Goal: Task Accomplishment & Management: Use online tool/utility

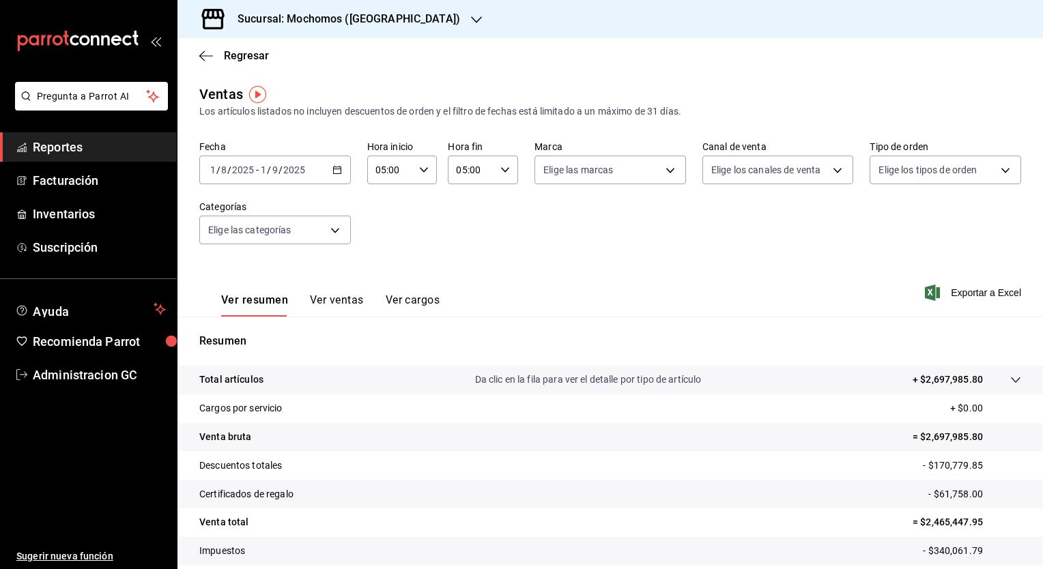
click at [358, 20] on h3 "Sucursal: Mochomos (Cancun)" at bounding box center [343, 19] width 233 height 16
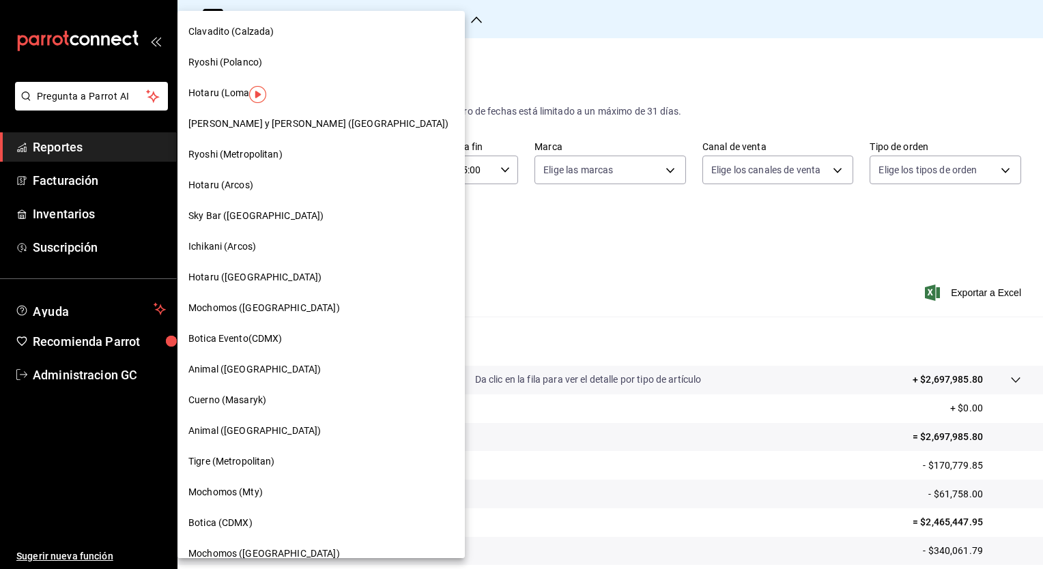
click at [239, 152] on span "Ryoshi (Metropolitan)" at bounding box center [235, 154] width 94 height 14
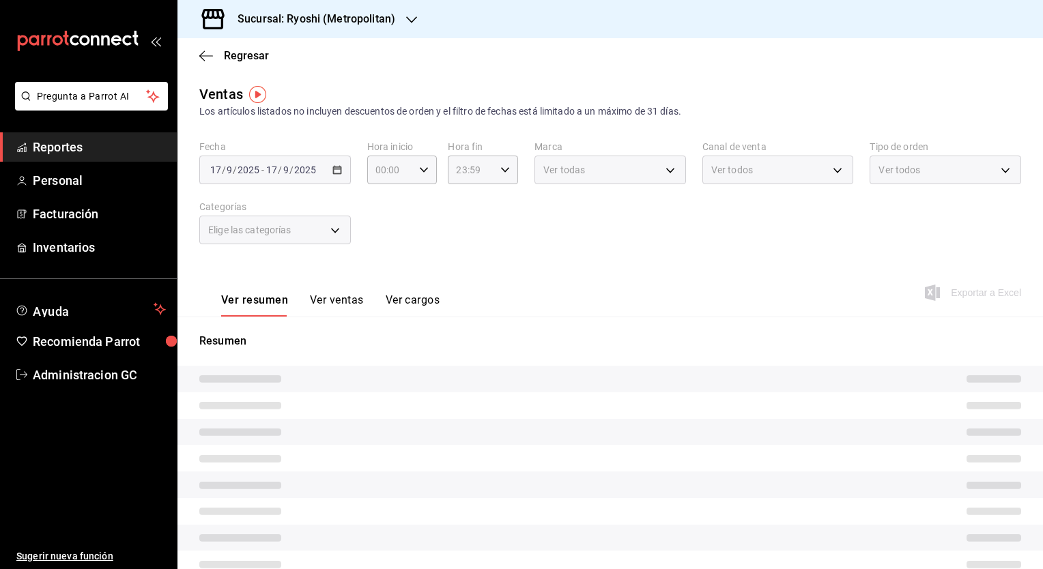
type input "05:00"
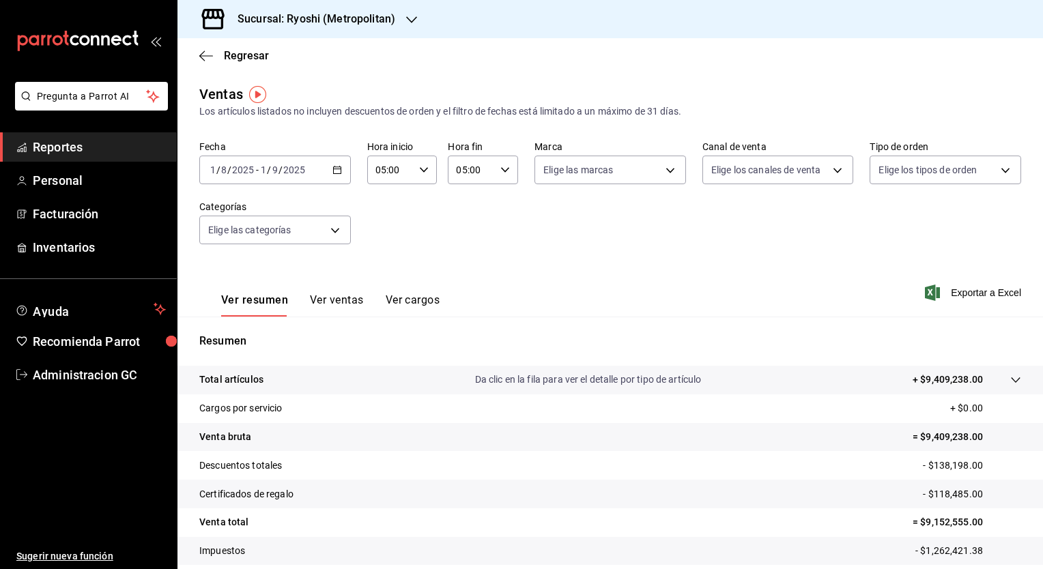
click at [550, 278] on div "Ver resumen Ver ventas Ver cargos Exportar a Excel" at bounding box center [609, 289] width 865 height 56
click at [931, 289] on span "Exportar a Excel" at bounding box center [975, 293] width 94 height 16
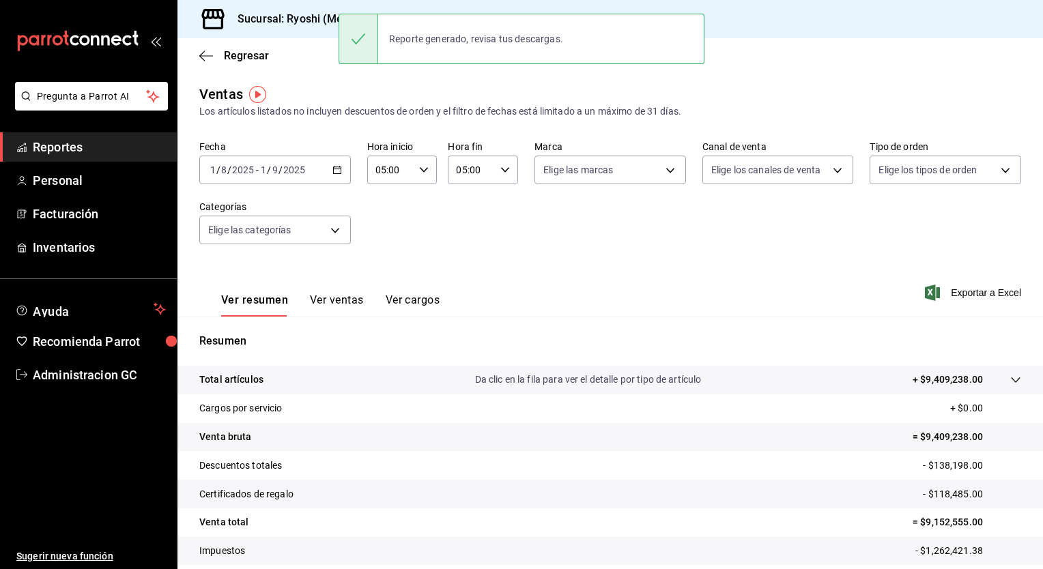
click at [287, 24] on h3 "Sucursal: Ryoshi (Metropolitan)" at bounding box center [311, 19] width 169 height 16
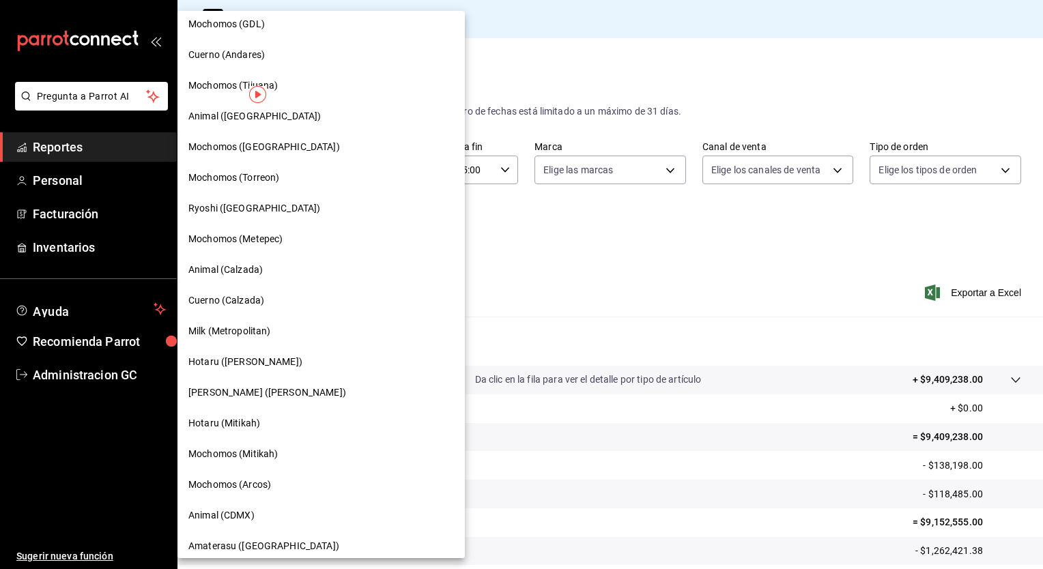
scroll to position [614, 0]
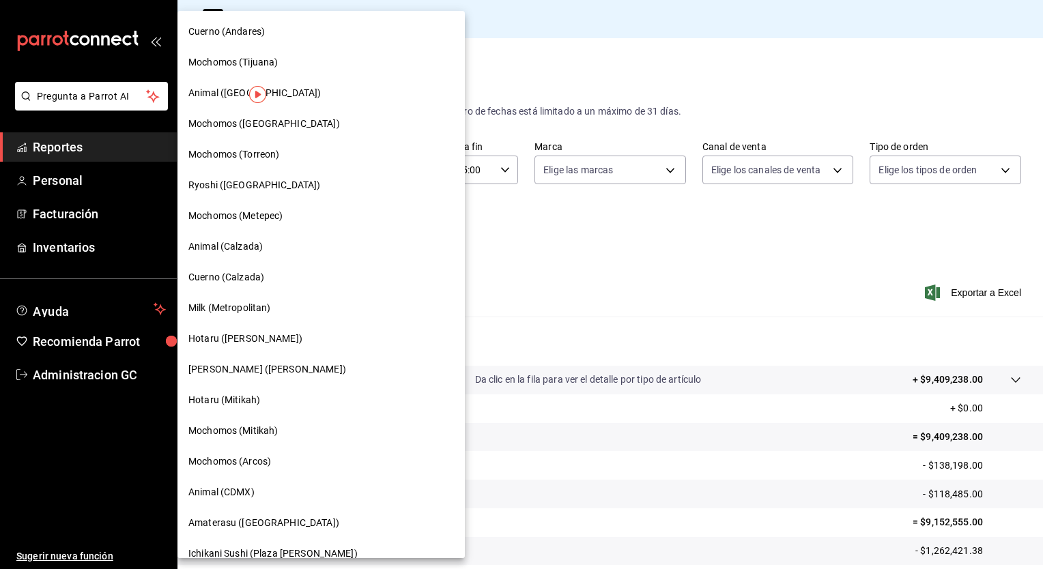
click at [215, 341] on span "Hotaru (Valle)" at bounding box center [245, 339] width 114 height 14
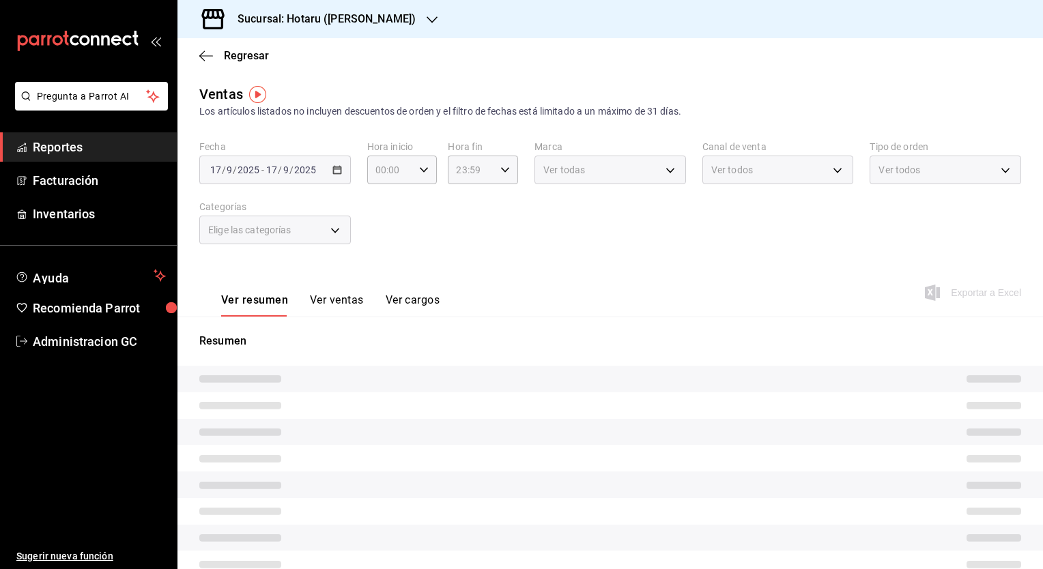
type input "05:00"
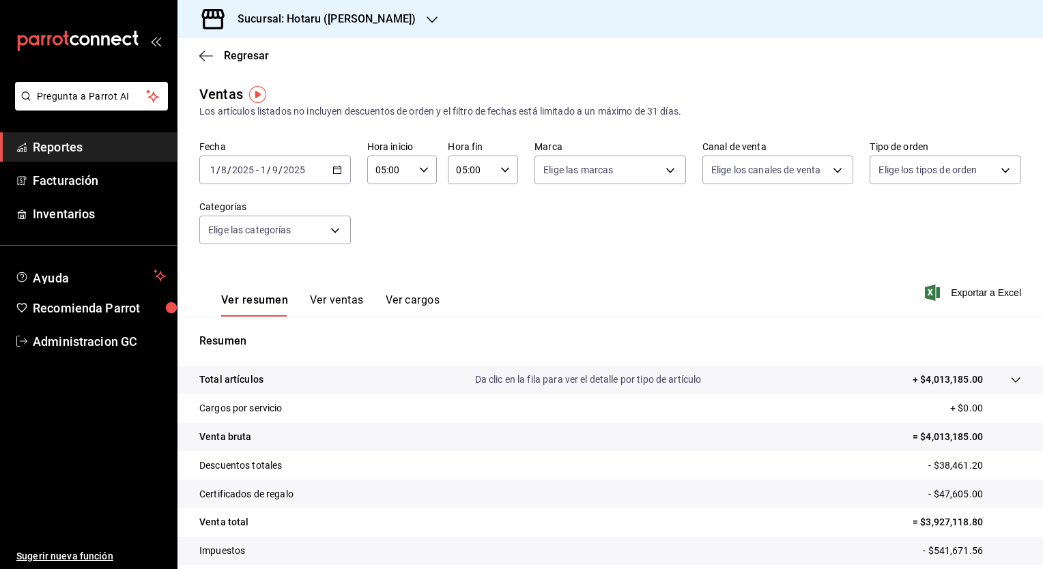
click at [945, 297] on span "Exportar a Excel" at bounding box center [975, 293] width 94 height 16
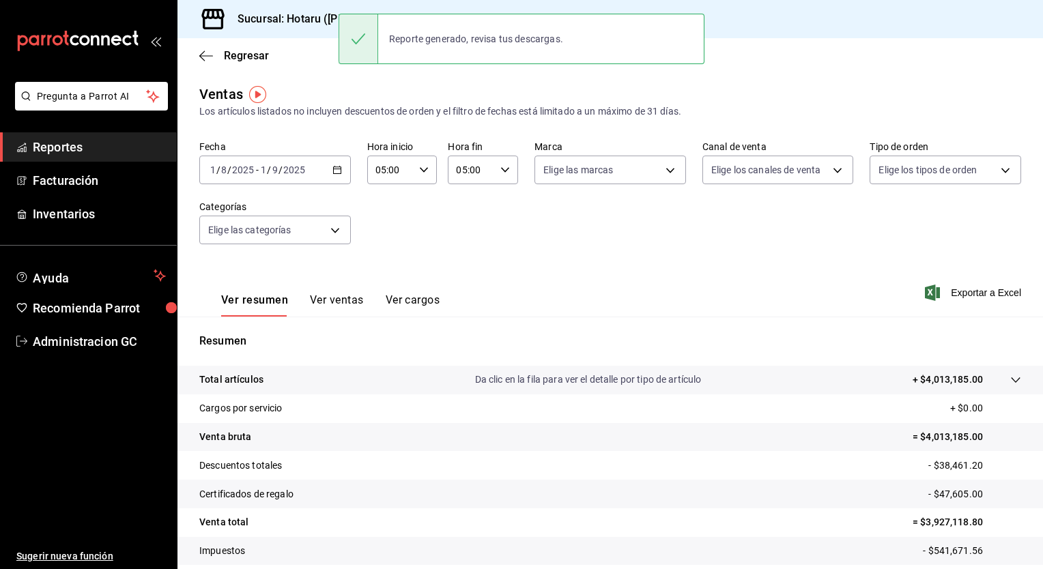
click at [271, 40] on div "Regresar" at bounding box center [609, 55] width 865 height 35
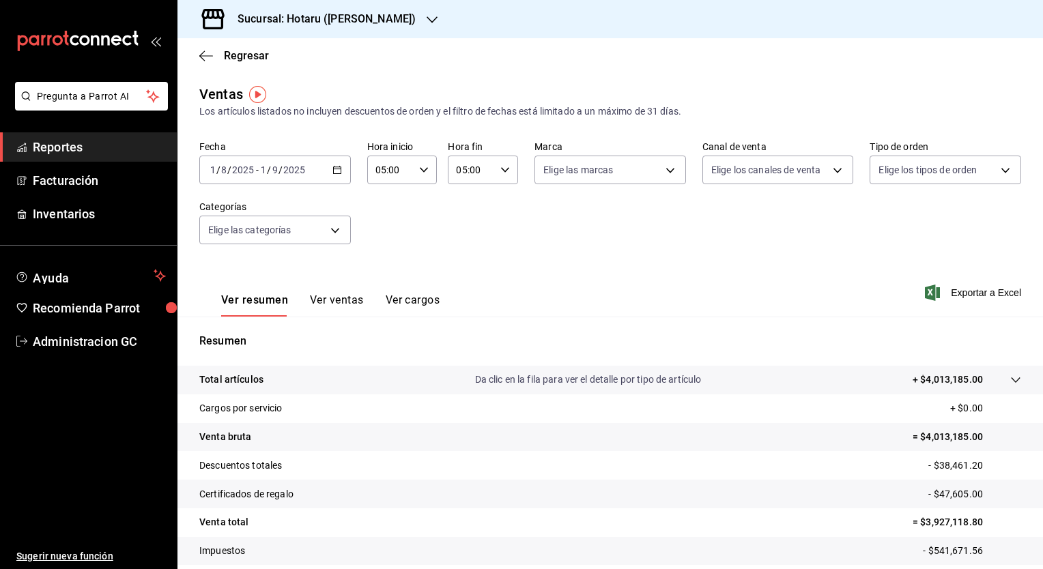
click at [278, 15] on h3 "Sucursal: Hotaru (Valle)" at bounding box center [321, 19] width 189 height 16
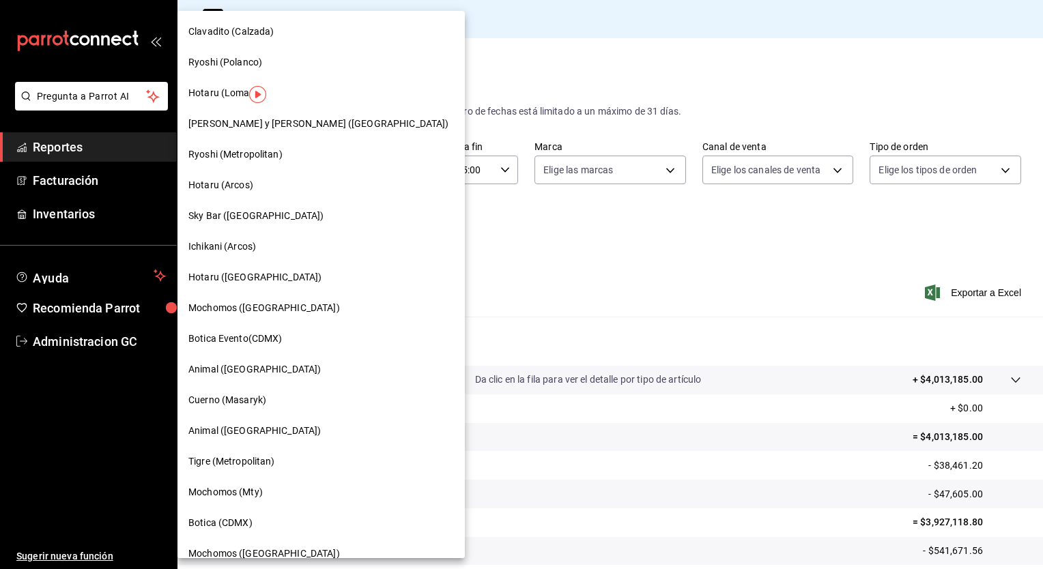
click at [218, 96] on span "Hotaru (Lomas)" at bounding box center [223, 93] width 70 height 14
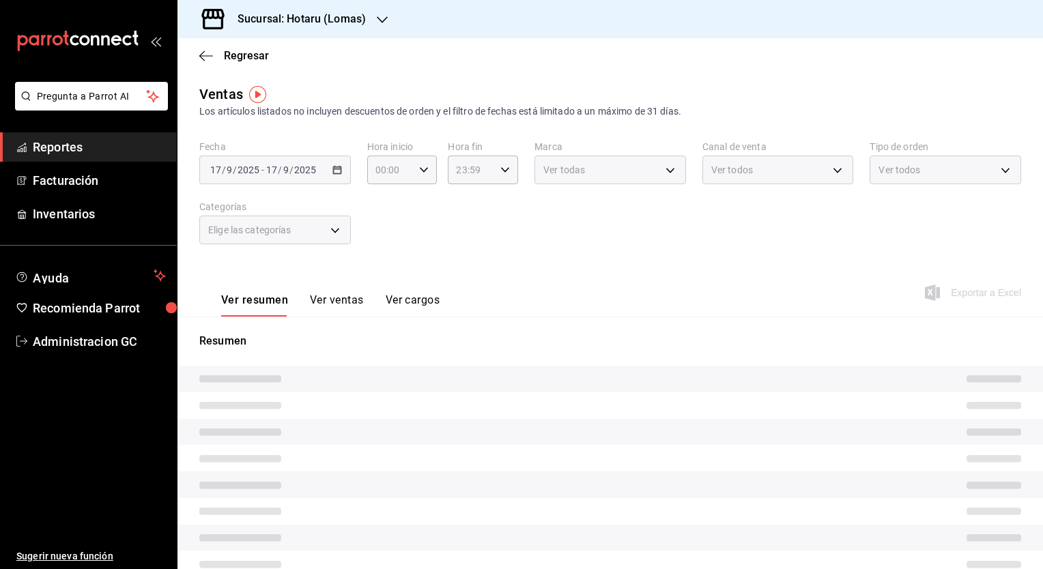
type input "05:00"
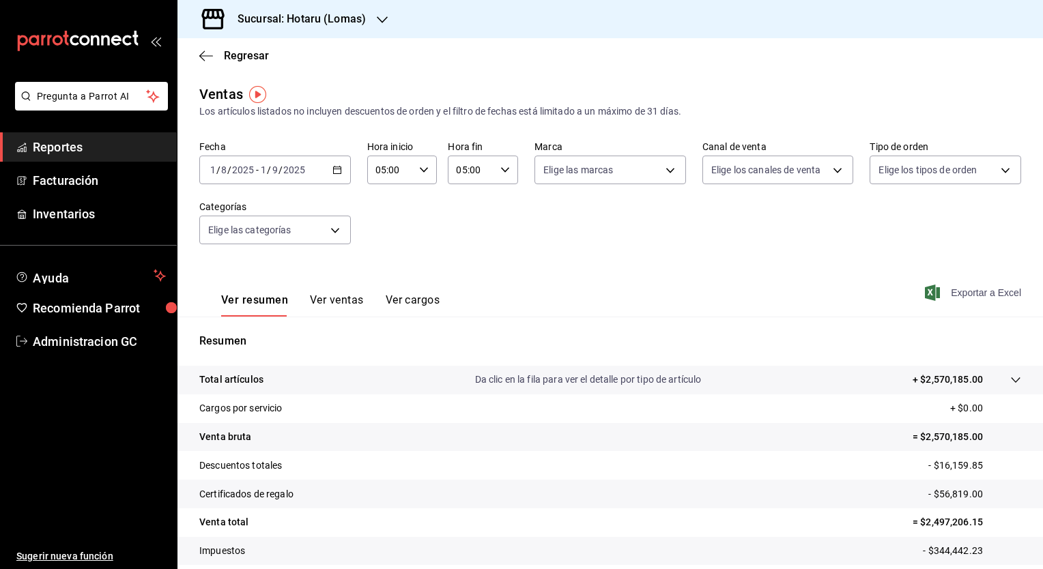
click at [953, 288] on span "Exportar a Excel" at bounding box center [975, 293] width 94 height 16
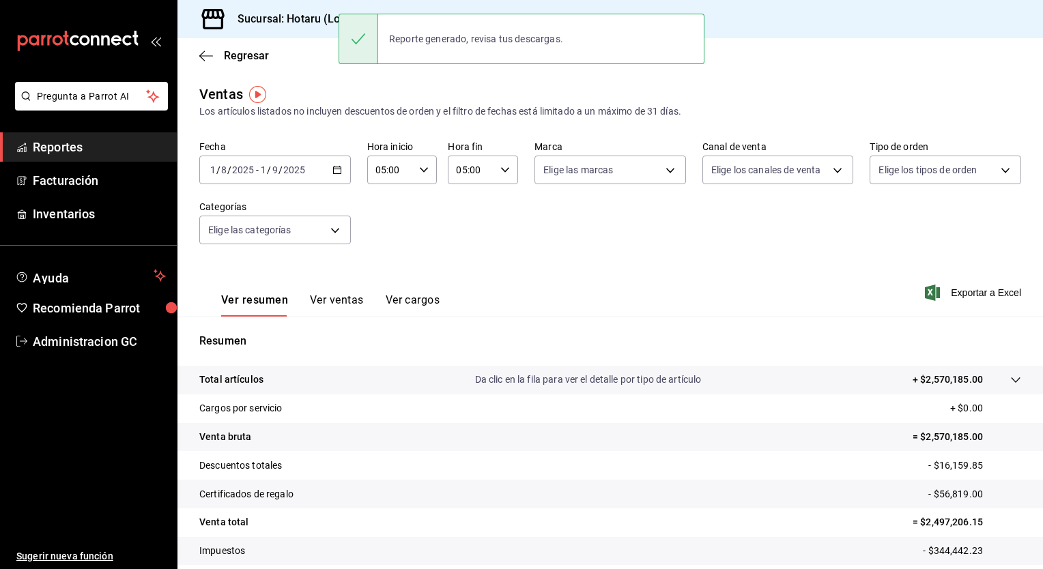
click at [278, 19] on h3 "Sucursal: Hotaru (Lomas)" at bounding box center [296, 19] width 139 height 16
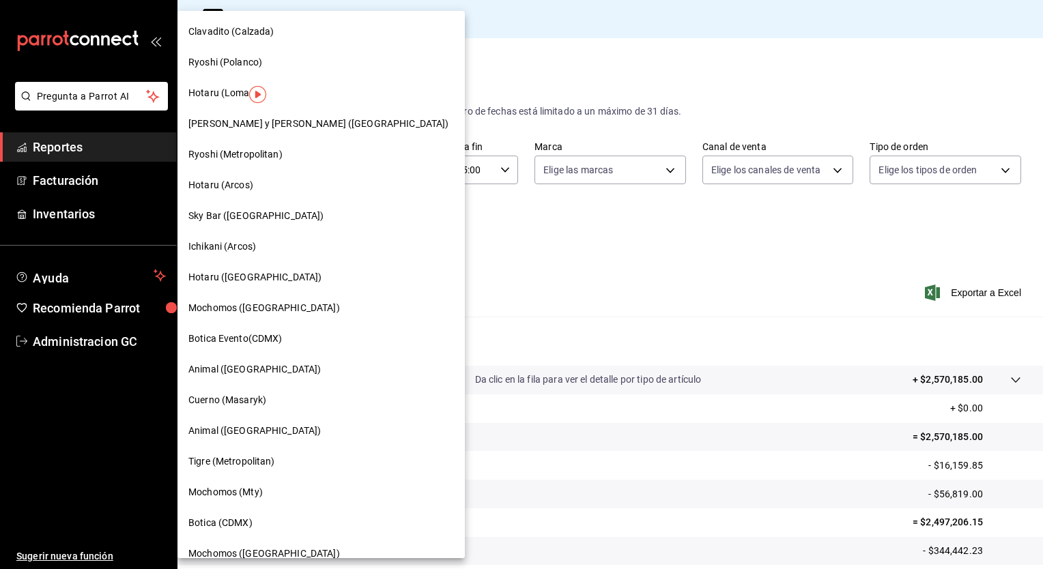
click at [202, 282] on span "Hotaru (Puebla)" at bounding box center [254, 277] width 133 height 14
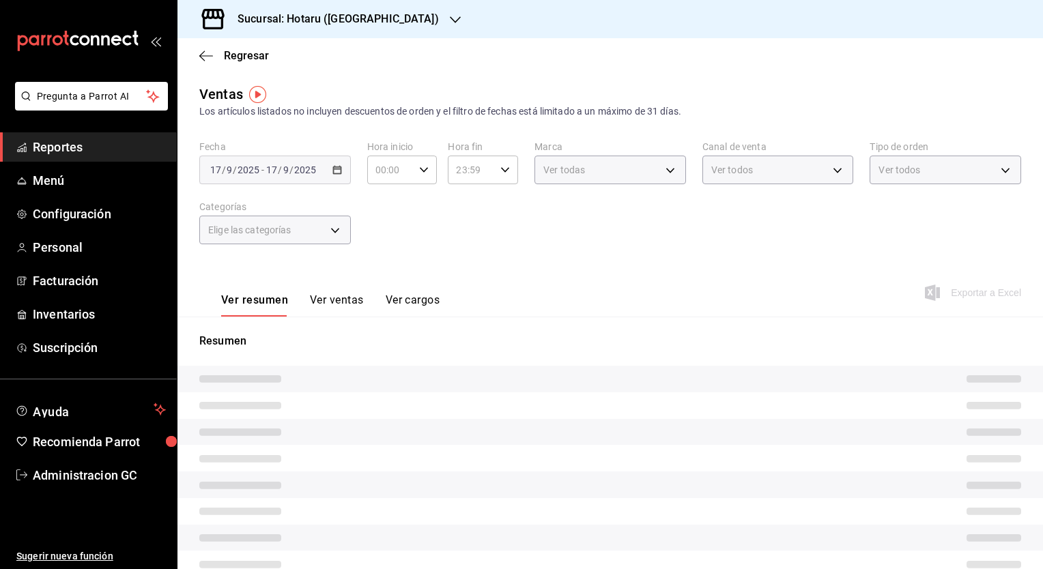
type input "05:00"
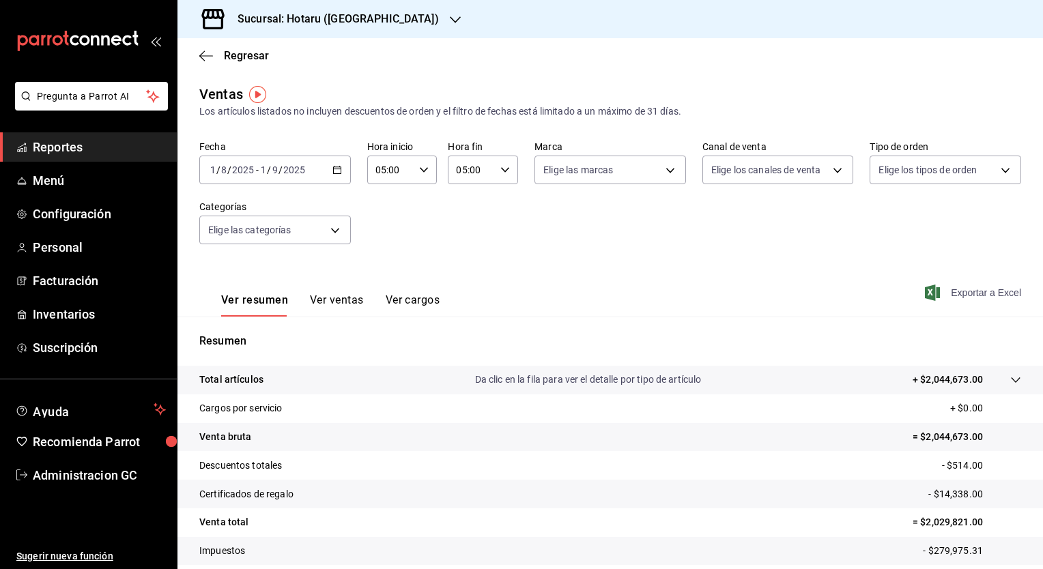
click at [926, 291] on icon "button" at bounding box center [932, 293] width 15 height 16
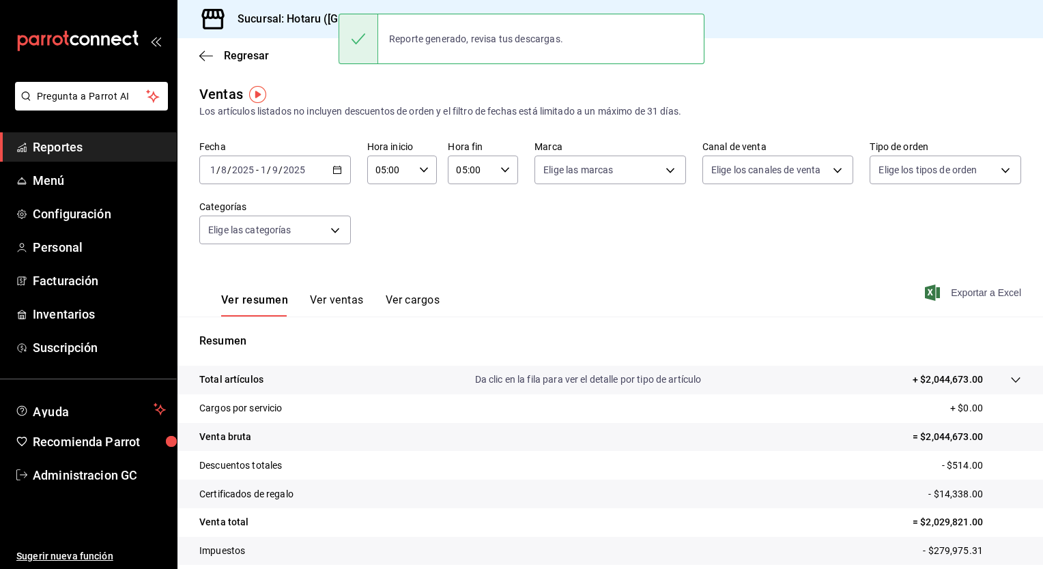
click at [287, 19] on h3 "Sucursal: Hotaru (Puebla)" at bounding box center [333, 19] width 212 height 16
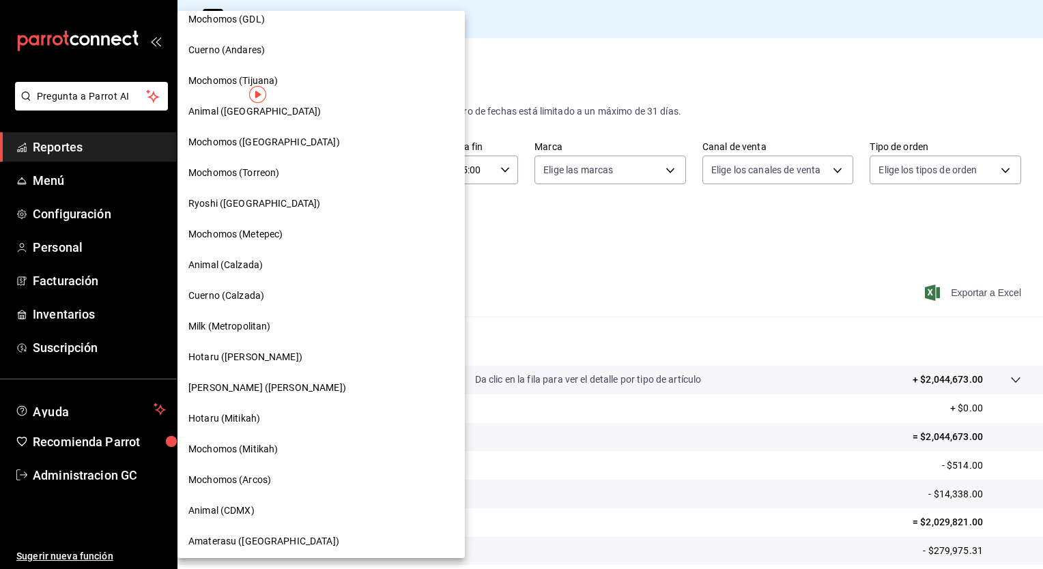
scroll to position [614, 0]
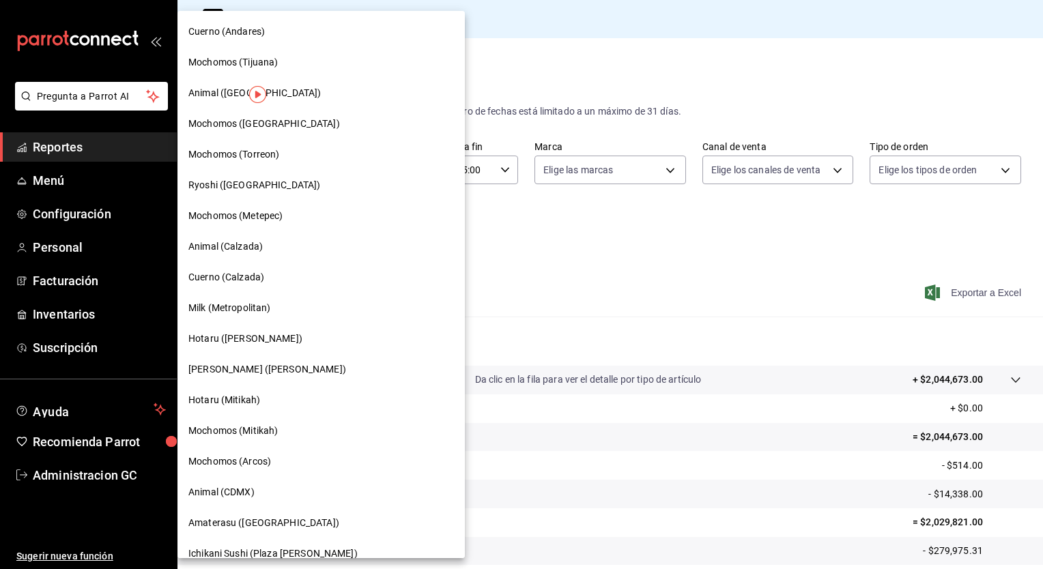
click at [220, 369] on span "Ichikani Sushi (Vasconcelos)" at bounding box center [267, 369] width 158 height 14
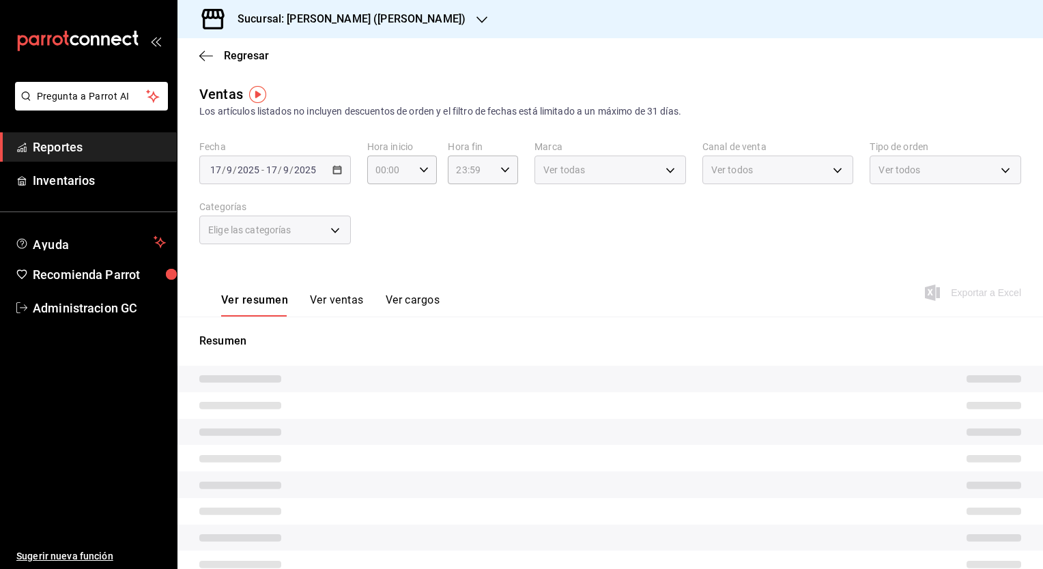
type input "05:00"
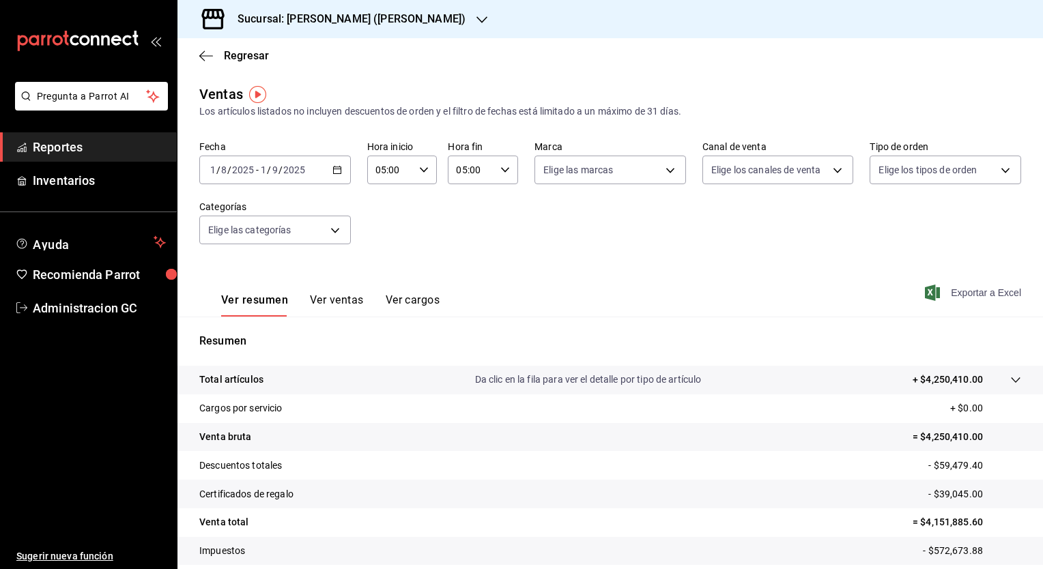
click at [939, 291] on span "Exportar a Excel" at bounding box center [975, 293] width 94 height 16
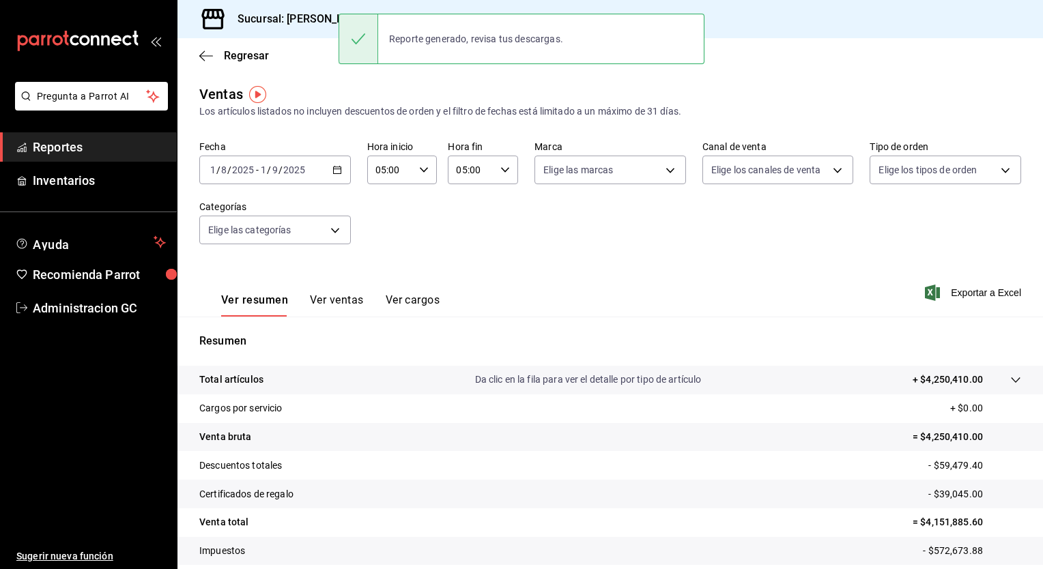
click at [290, 20] on h3 "Sucursal: Ichikani Sushi (Vasconcelos)" at bounding box center [346, 19] width 239 height 16
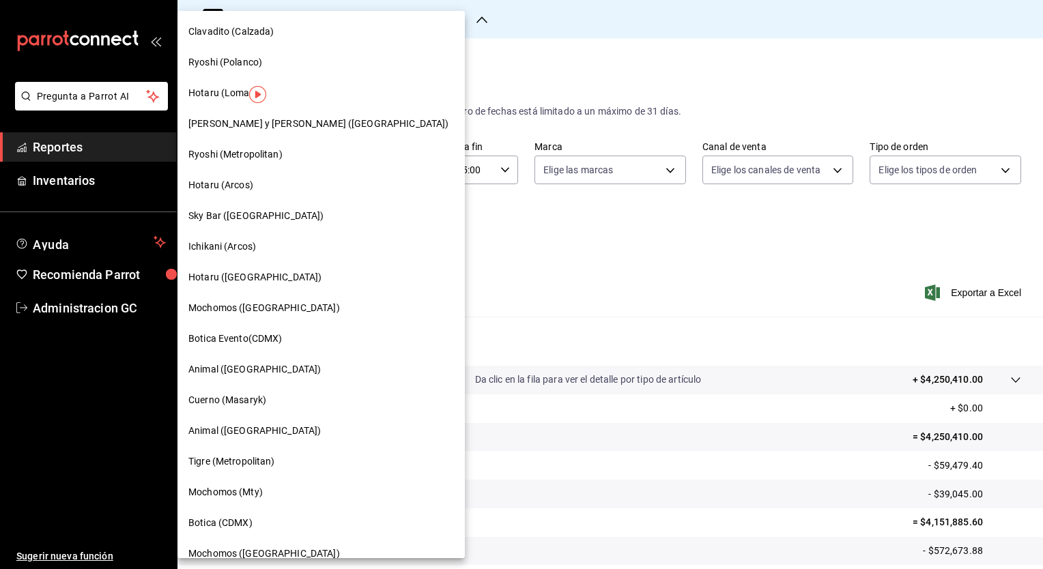
click at [259, 213] on span "Sky Bar (Metropolitan Center)" at bounding box center [256, 216] width 136 height 14
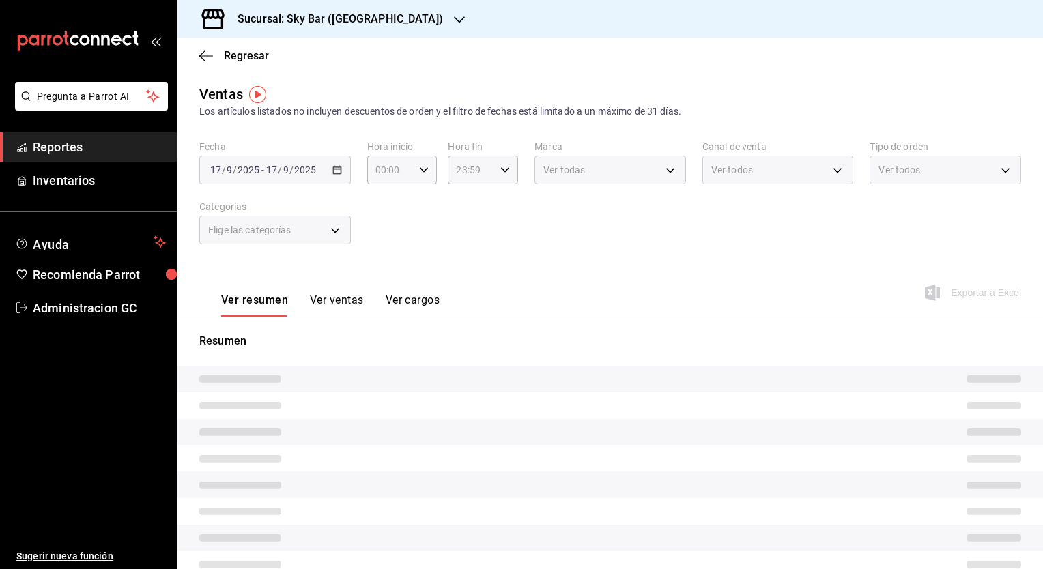
type input "05:00"
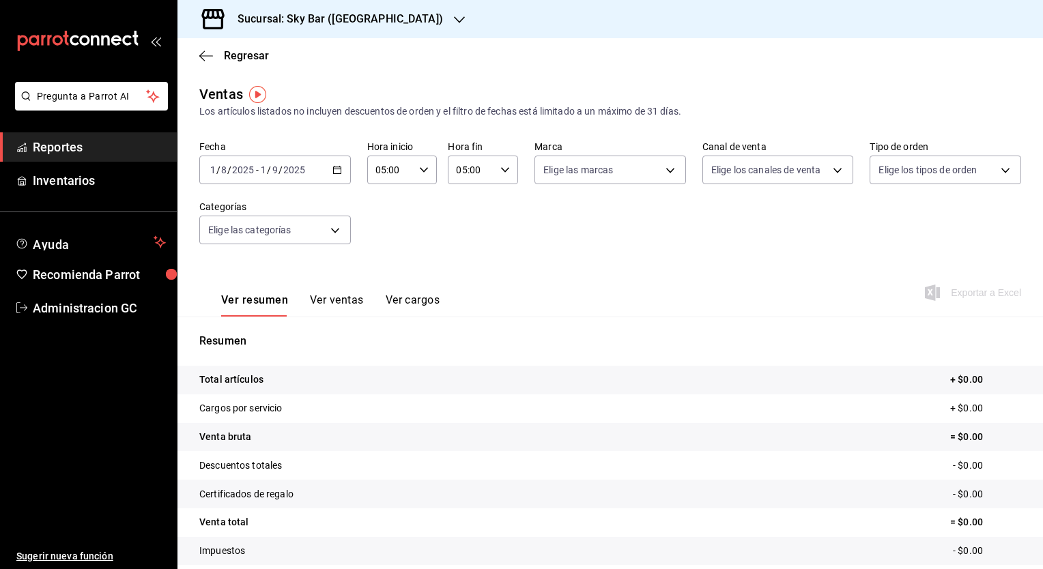
click at [476, 258] on div "Fecha 2025-08-01 1 / 8 / 2025 - 2025-09-01 1 / 9 / 2025 Hora inicio 05:00 Hora …" at bounding box center [610, 201] width 822 height 120
click at [629, 268] on div "Ver resumen Ver ventas Ver cargos Exportar a Excel" at bounding box center [609, 289] width 865 height 56
click at [554, 270] on div "Ver resumen Ver ventas Ver cargos Exportar a Excel" at bounding box center [609, 289] width 865 height 56
click at [528, 288] on div "Ver resumen Ver ventas Ver cargos Exportar a Excel" at bounding box center [609, 289] width 865 height 56
click at [965, 298] on div "Exportar a Excel" at bounding box center [975, 293] width 94 height 16
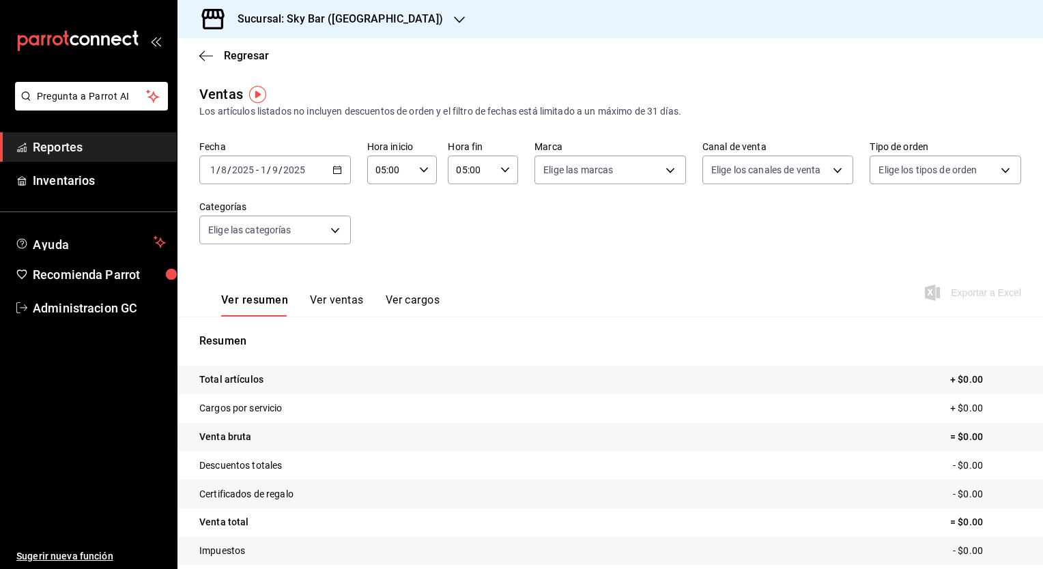
click at [965, 298] on div "Exportar a Excel" at bounding box center [975, 293] width 94 height 16
click at [442, 258] on div "Fecha 2025-08-01 1 / 8 / 2025 - 2025-09-01 1 / 9 / 2025 Hora inicio 05:00 Hora …" at bounding box center [610, 201] width 822 height 120
click at [464, 169] on input "05:00" at bounding box center [471, 169] width 47 height 27
click at [462, 203] on span "05" at bounding box center [462, 202] width 13 height 11
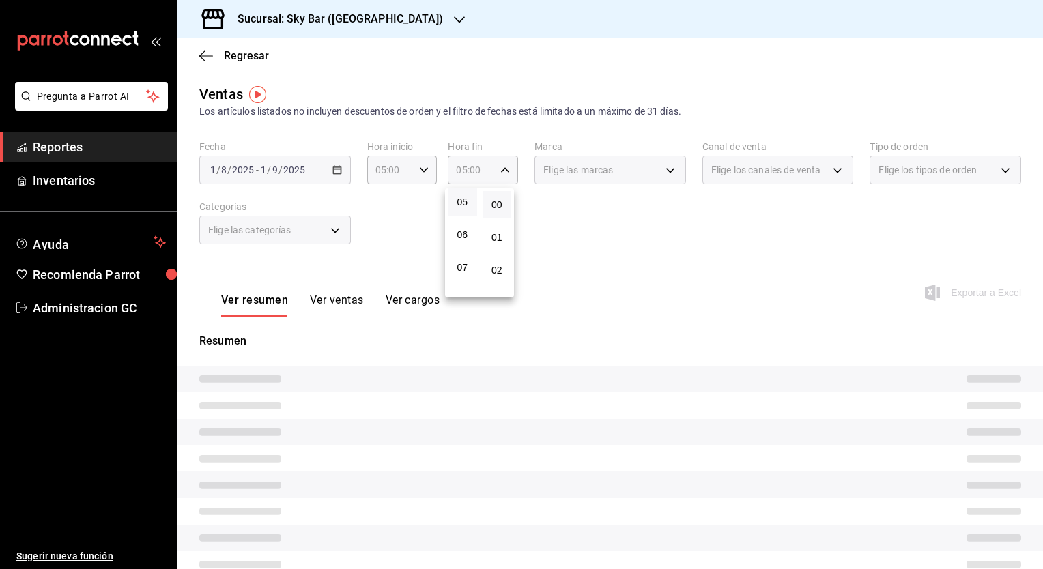
click at [619, 237] on div at bounding box center [521, 284] width 1043 height 569
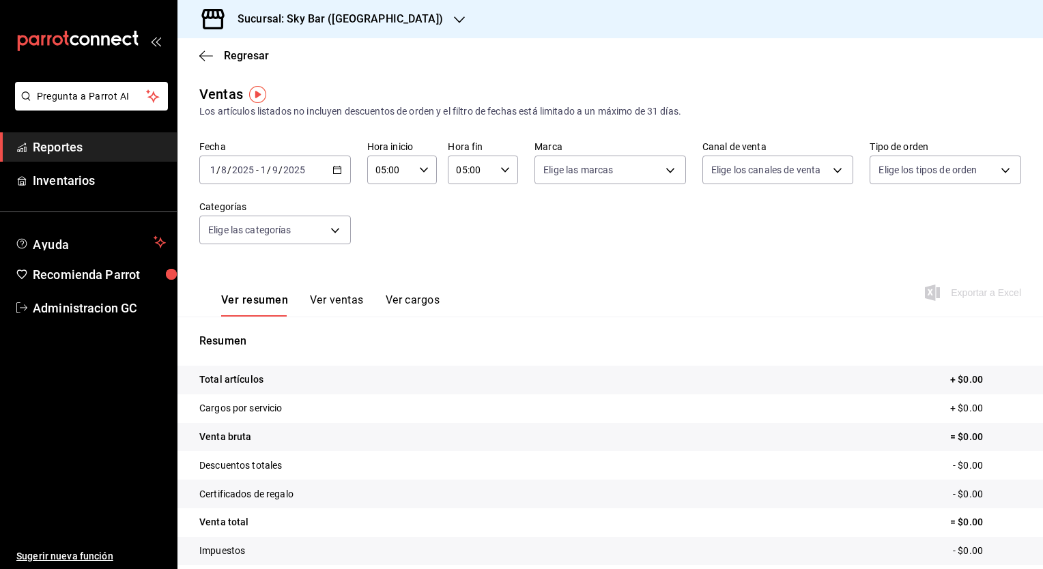
click at [622, 238] on div "Fecha 2025-08-01 1 / 8 / 2025 - 2025-09-01 1 / 9 / 2025 Hora inicio 05:00 Hora …" at bounding box center [610, 201] width 822 height 120
click at [932, 293] on div "Exportar a Excel" at bounding box center [975, 293] width 94 height 16
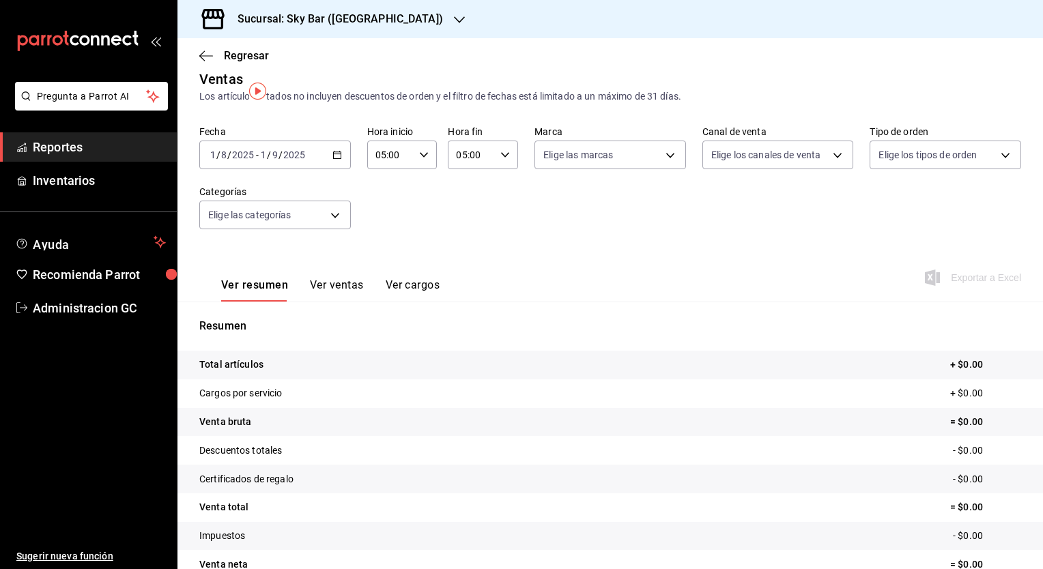
scroll to position [0, 0]
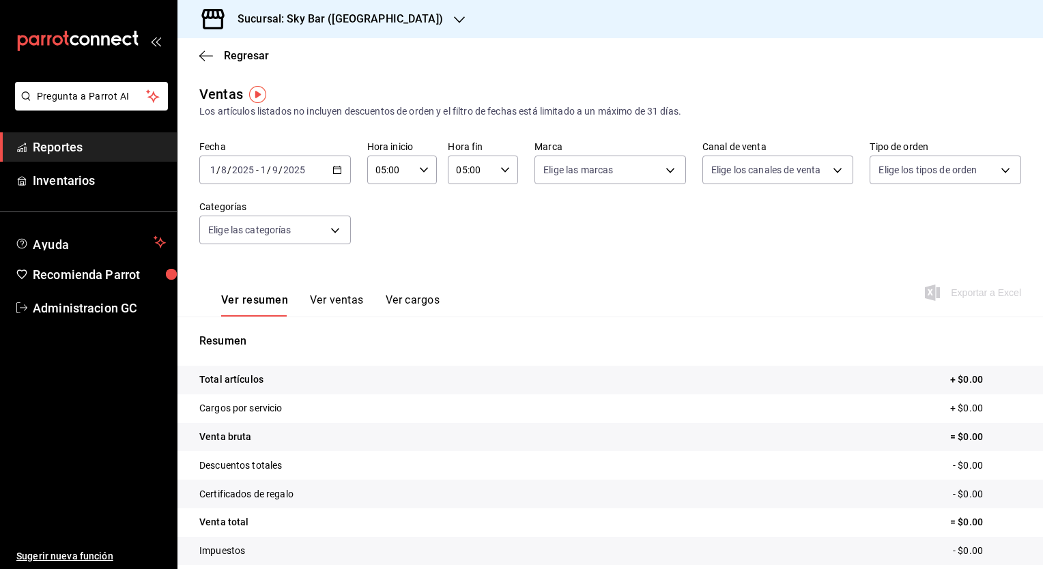
click at [835, 266] on div "Ver resumen Ver ventas Ver cargos Exportar a Excel" at bounding box center [609, 289] width 865 height 56
click at [571, 270] on div "Ver resumen Ver ventas Ver cargos Exportar a Excel" at bounding box center [609, 289] width 865 height 56
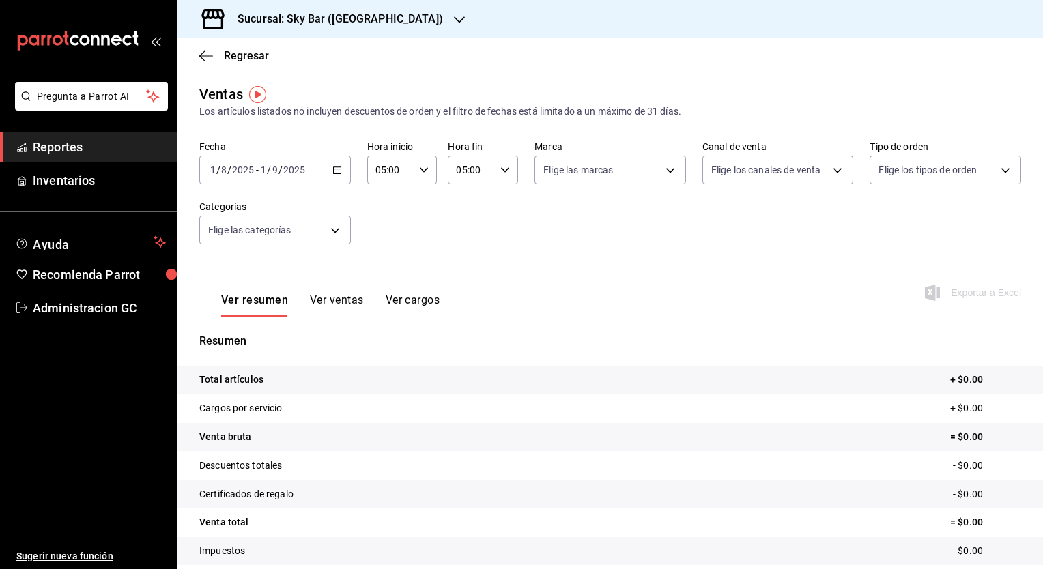
click at [574, 267] on div "Ver resumen Ver ventas Ver cargos Exportar a Excel" at bounding box center [609, 289] width 865 height 56
click at [941, 296] on div "Exportar a Excel" at bounding box center [975, 293] width 94 height 16
click at [940, 294] on div "Exportar a Excel" at bounding box center [975, 293] width 94 height 16
click at [693, 289] on div "Ver resumen Ver ventas Ver cargos Exportar a Excel" at bounding box center [609, 289] width 865 height 56
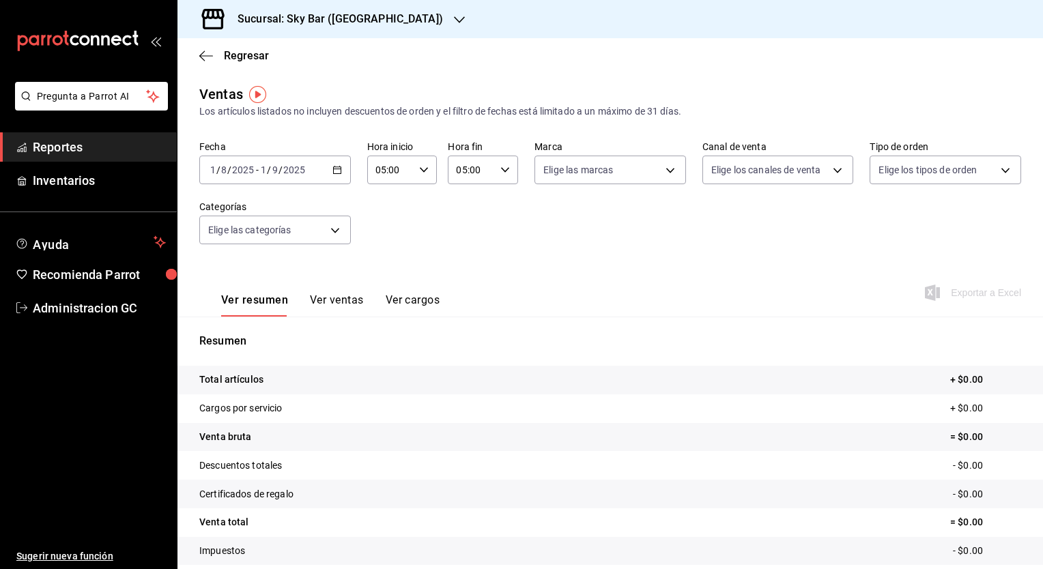
click at [951, 298] on div "Exportar a Excel" at bounding box center [975, 293] width 94 height 16
click at [947, 299] on div "Exportar a Excel" at bounding box center [975, 293] width 94 height 16
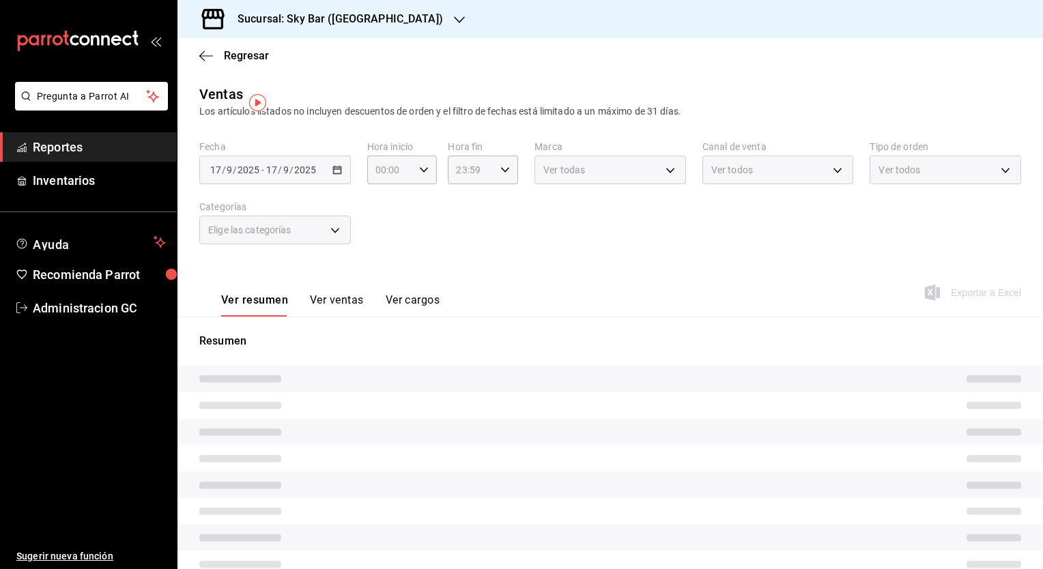
type input "05:00"
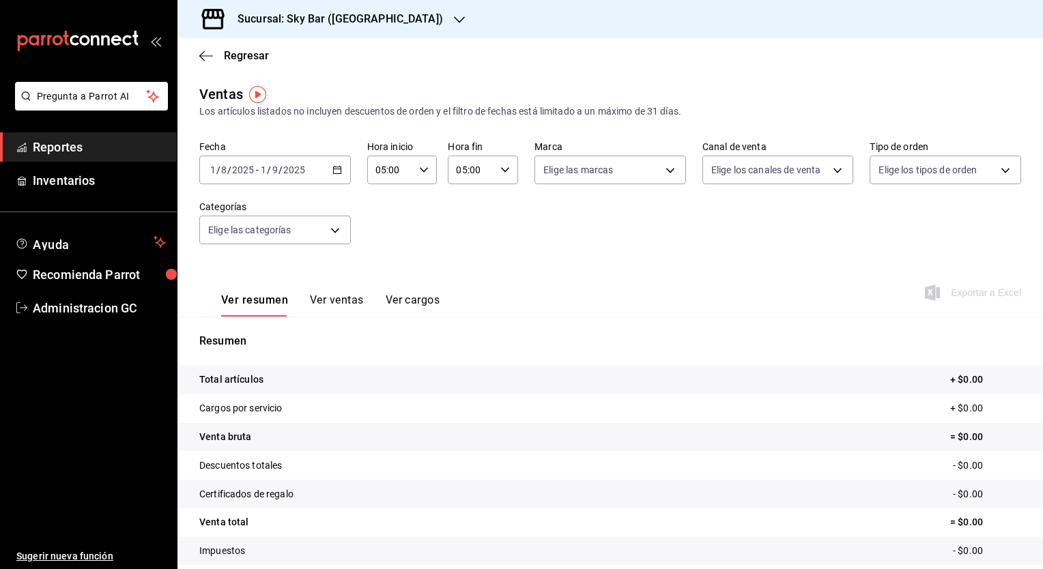
click at [650, 220] on div "Fecha [DATE] [DATE] - [DATE] [DATE] Hora inicio 05:00 Hora inicio Hora fin 05:0…" at bounding box center [610, 201] width 822 height 120
click at [655, 223] on div "Fecha [DATE] [DATE] - [DATE] [DATE] Hora inicio 05:00 Hora inicio Hora fin 05:0…" at bounding box center [610, 201] width 822 height 120
click at [655, 223] on div "Fecha 2025-08-01 1 / 8 / 2025 - 2025-09-01 1 / 9 / 2025 Hora inicio 05:00 Hora …" at bounding box center [610, 201] width 822 height 120
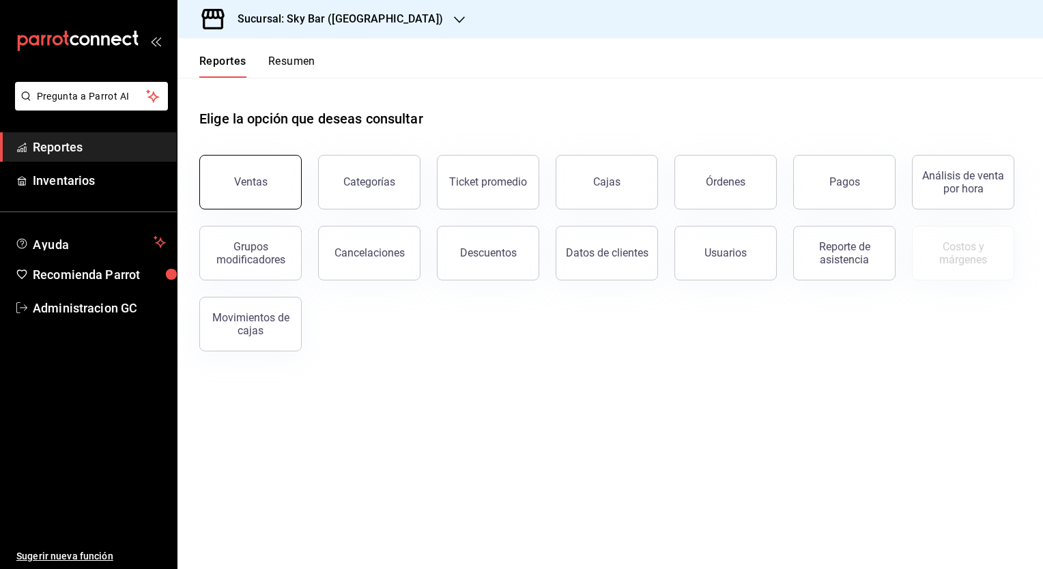
click at [259, 186] on div "Ventas" at bounding box center [250, 181] width 33 height 13
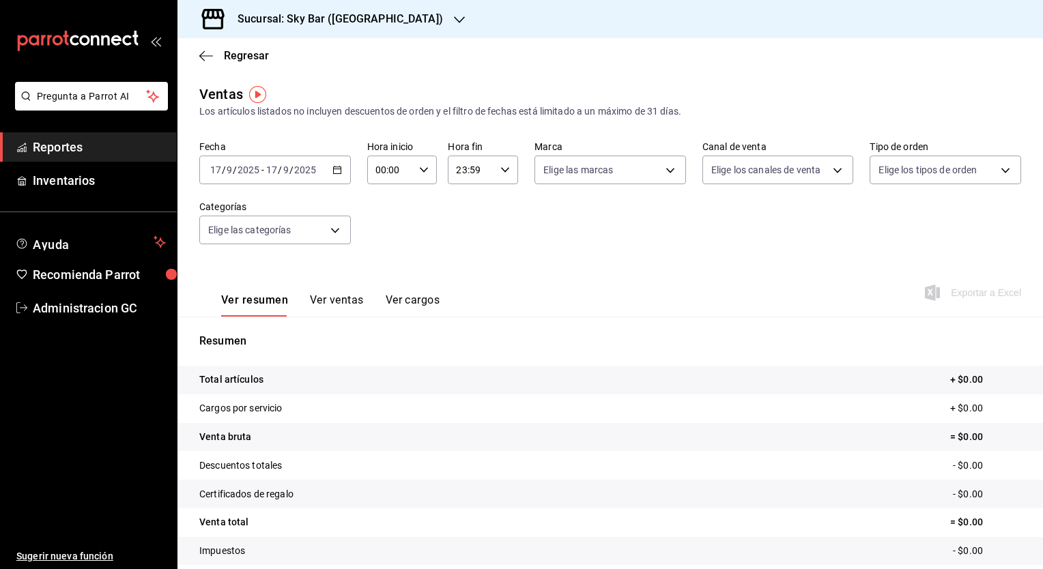
click at [334, 168] on icon "button" at bounding box center [337, 170] width 10 height 10
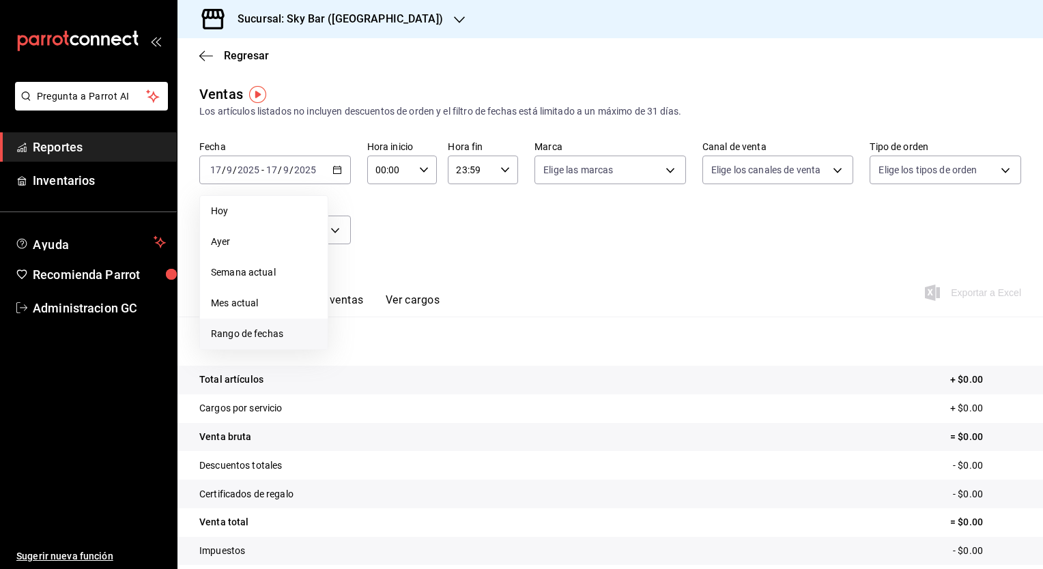
click at [262, 332] on span "Rango de fechas" at bounding box center [264, 334] width 106 height 14
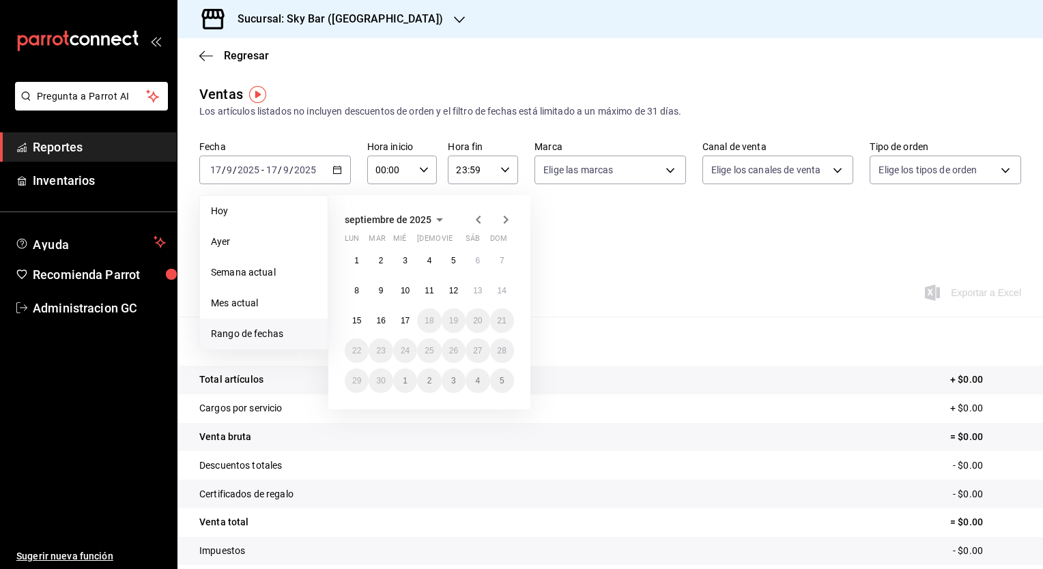
click at [475, 216] on icon "button" at bounding box center [478, 220] width 16 height 16
click at [453, 261] on abbr "1" at bounding box center [453, 261] width 5 height 10
drag, startPoint x: 453, startPoint y: 259, endPoint x: 505, endPoint y: 385, distance: 136.8
click at [505, 385] on div "28 29 30 31 1 2 3 4 5 6 7 8 9 10 11 12 13 14 15 16 17 18 19 20 21 22 23 24 25 2…" at bounding box center [429, 320] width 169 height 145
click at [504, 385] on button "31" at bounding box center [502, 381] width 24 height 25
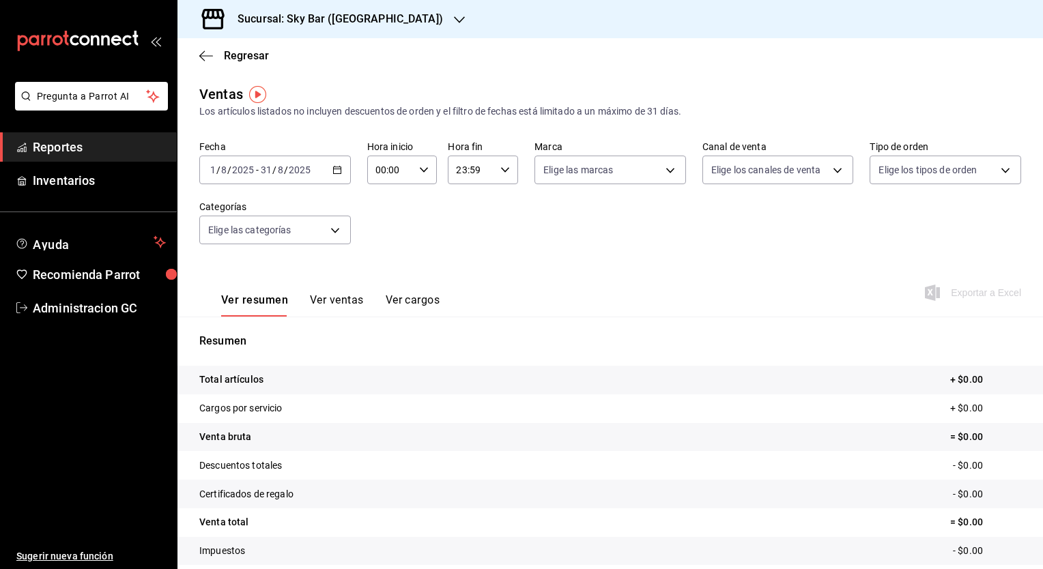
click at [263, 170] on input "31" at bounding box center [266, 169] width 12 height 11
drag, startPoint x: 263, startPoint y: 170, endPoint x: 273, endPoint y: 171, distance: 10.3
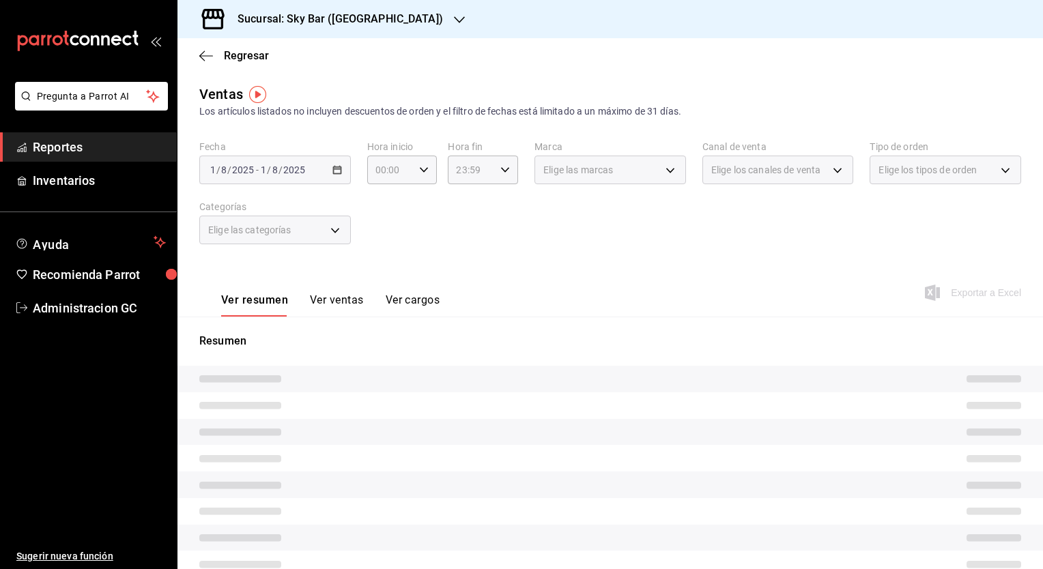
click at [276, 170] on div "2025-08-01 1 / 8 / 2025" at bounding box center [283, 169] width 48 height 11
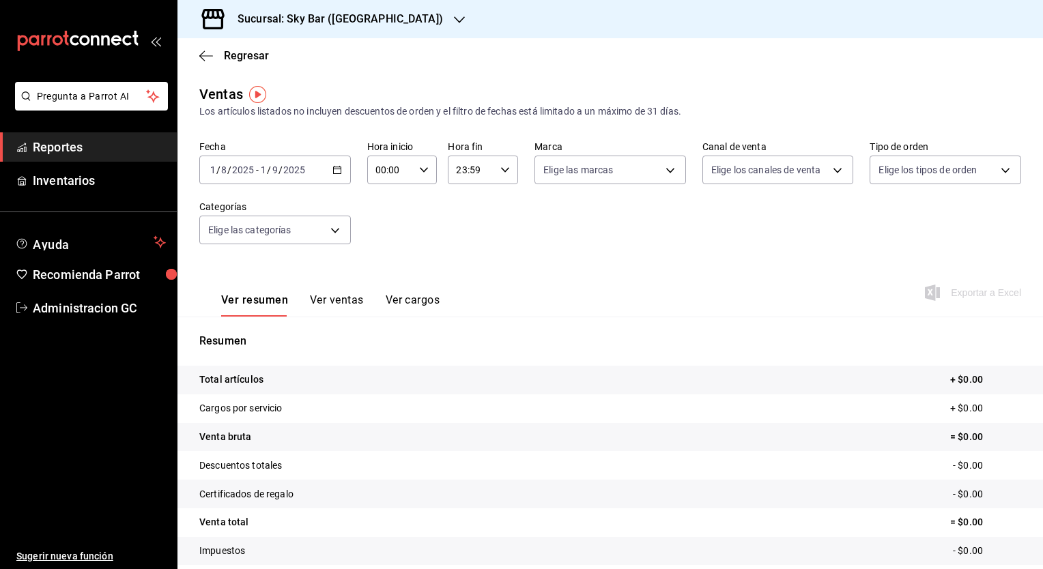
click at [414, 172] on div "00:00 Hora inicio" at bounding box center [402, 170] width 70 height 29
drag, startPoint x: 377, startPoint y: 233, endPoint x: 383, endPoint y: 229, distance: 7.3
click at [379, 232] on span "05" at bounding box center [382, 232] width 13 height 11
type input "05:00"
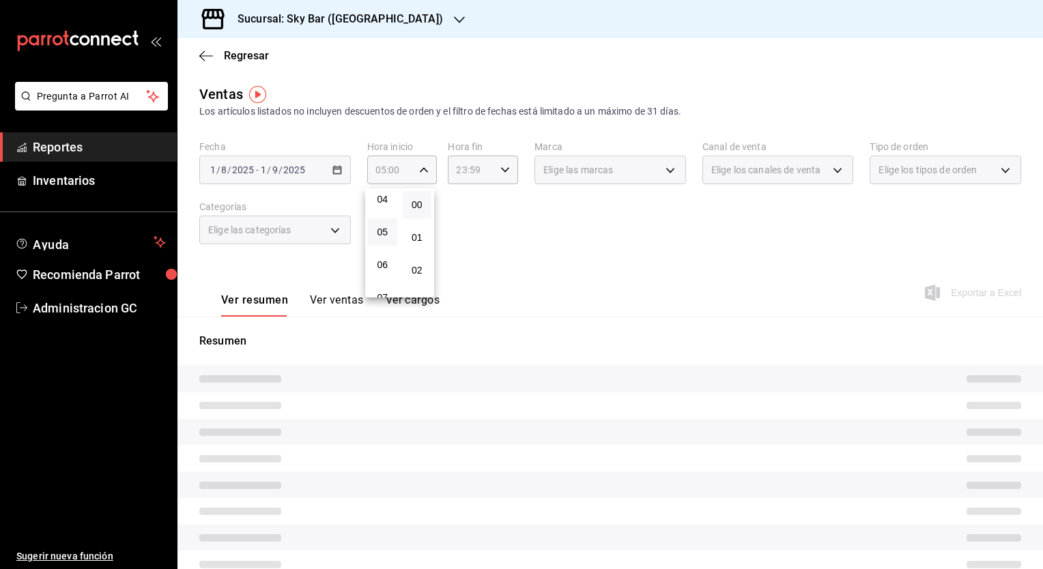
click at [472, 212] on div at bounding box center [521, 284] width 1043 height 569
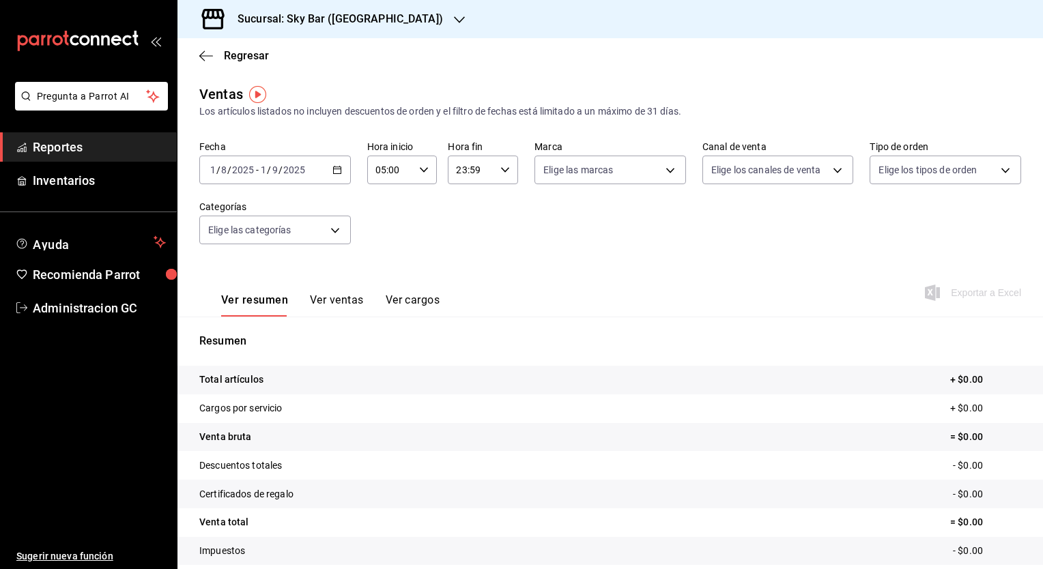
click at [472, 212] on div "Fecha 2025-08-01 1 / 8 / 2025 - 2025-09-01 1 / 9 / 2025 Hora inicio 05:00 Hora …" at bounding box center [610, 201] width 822 height 120
click at [479, 173] on input "23:59" at bounding box center [471, 169] width 47 height 27
click at [461, 223] on span "05" at bounding box center [462, 224] width 13 height 11
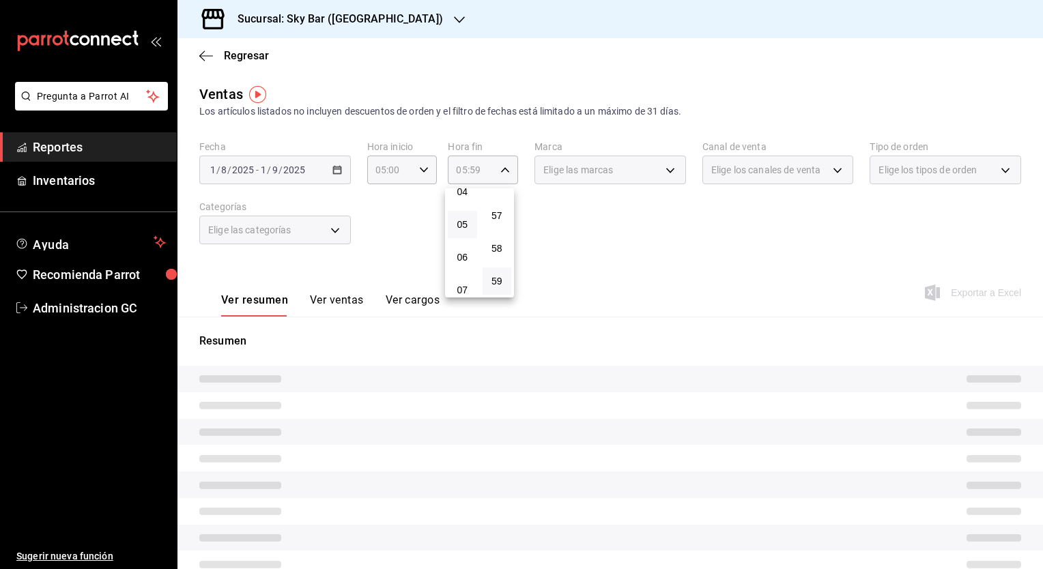
click at [506, 175] on div at bounding box center [521, 284] width 1043 height 569
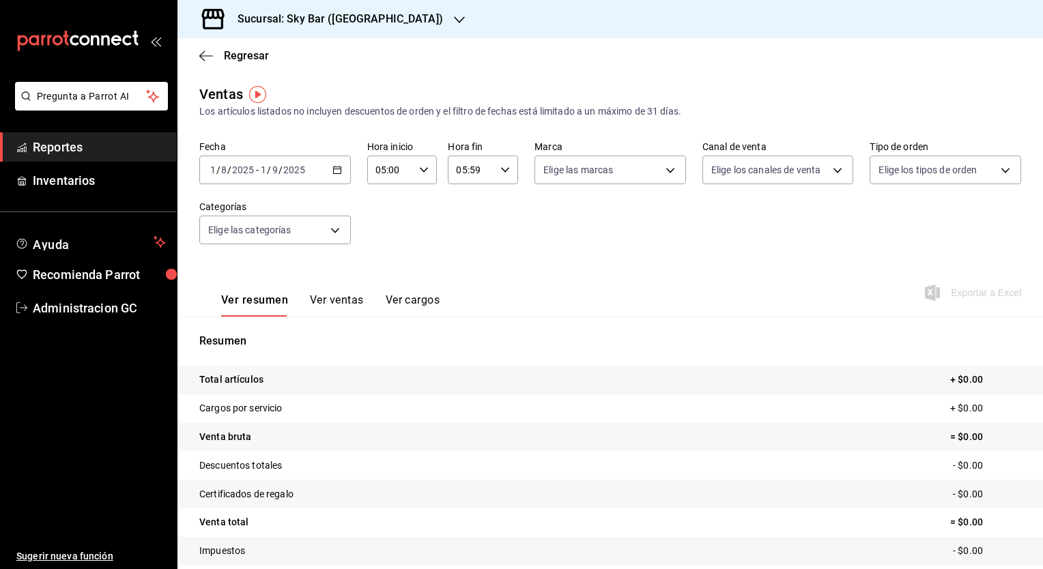
click at [502, 172] on div "05:59 Hora fin" at bounding box center [483, 170] width 70 height 29
drag, startPoint x: 494, startPoint y: 208, endPoint x: 558, endPoint y: 214, distance: 63.7
click at [495, 207] on span "00" at bounding box center [497, 204] width 13 height 11
type input "05:00"
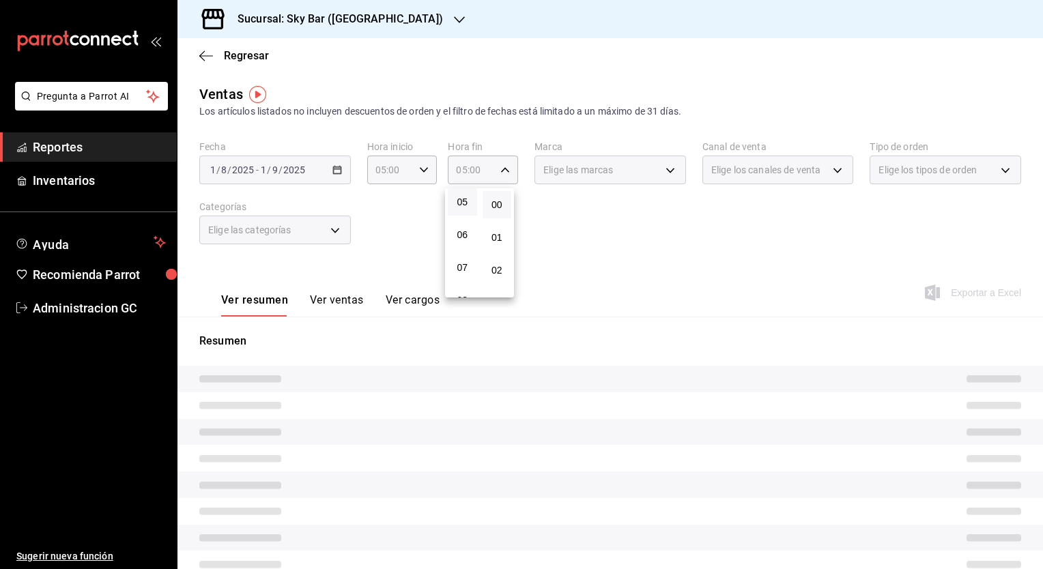
click at [672, 234] on div at bounding box center [521, 284] width 1043 height 569
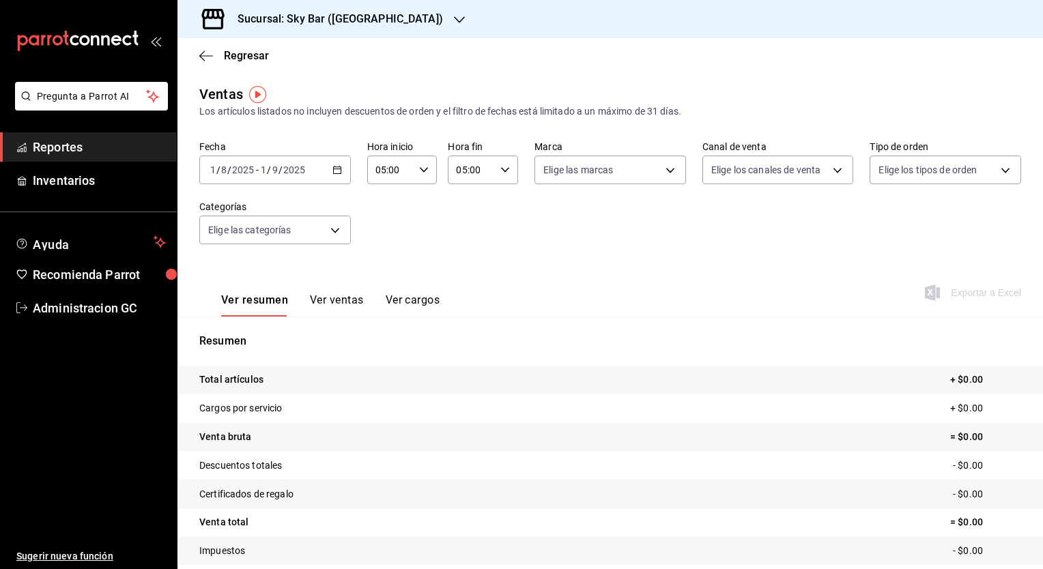
click at [432, 247] on div "Fecha [DATE] [DATE] - [DATE] [DATE] Hora inicio 05:00 Hora inicio Hora fin 05:0…" at bounding box center [610, 201] width 822 height 120
click at [635, 258] on div "Fecha [DATE] [DATE] - [DATE] [DATE] Hora inicio 05:00 Hora inicio Hora fin 05:0…" at bounding box center [610, 201] width 822 height 120
click at [579, 212] on div "Fecha [DATE] [DATE] - [DATE] [DATE] Hora inicio 05:00 Hora inicio Hora fin 05:0…" at bounding box center [610, 201] width 822 height 120
click at [891, 235] on div "Fecha 2025-08-01 1 / 8 / 2025 - 2025-09-01 1 / 9 / 2025 Hora inicio 05:00 Hora …" at bounding box center [610, 201] width 822 height 120
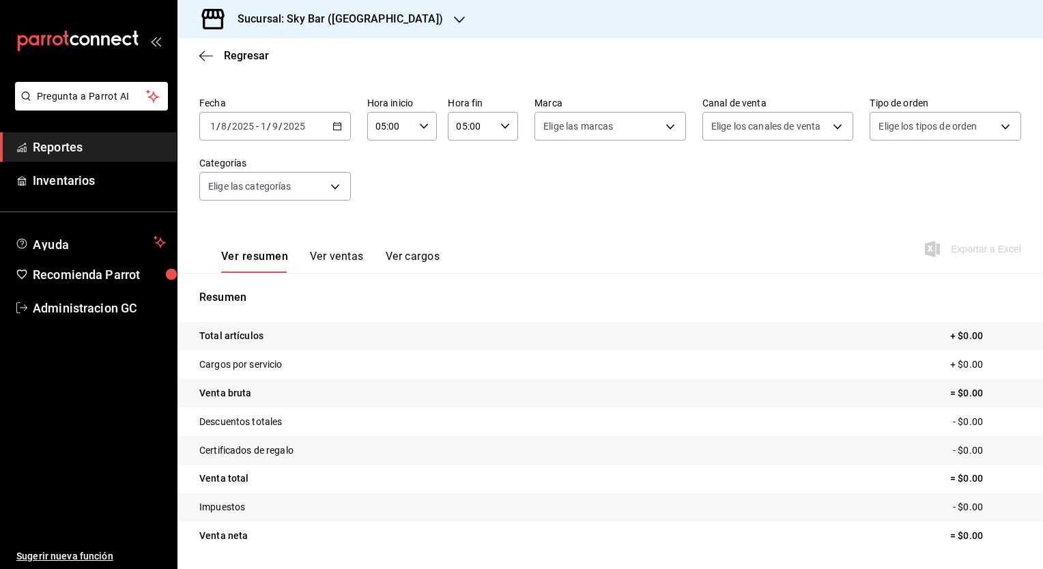
scroll to position [85, 0]
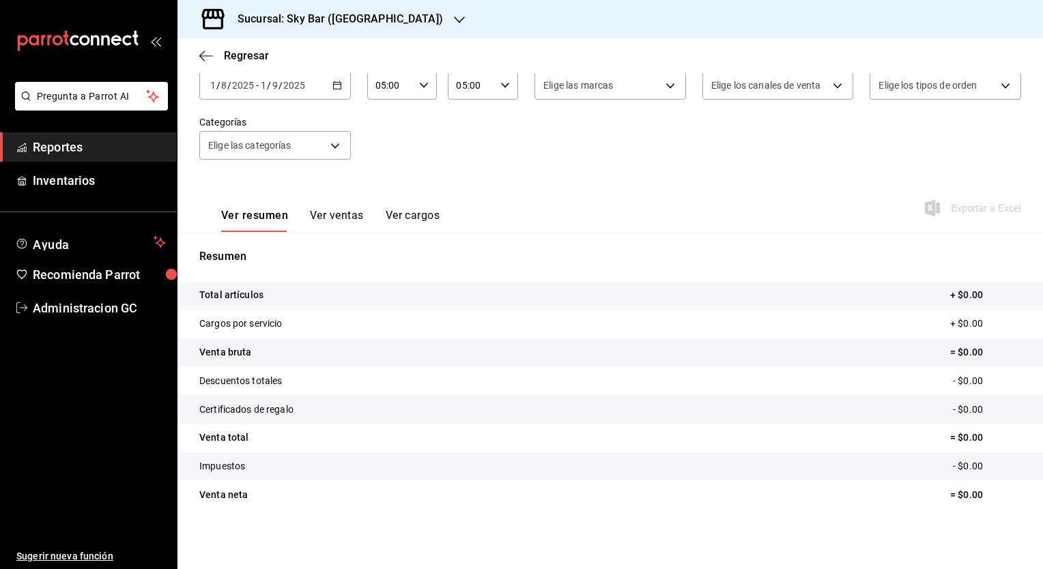
click at [377, 12] on h3 "Sucursal: Sky Bar ([GEOGRAPHIC_DATA])" at bounding box center [335, 19] width 216 height 16
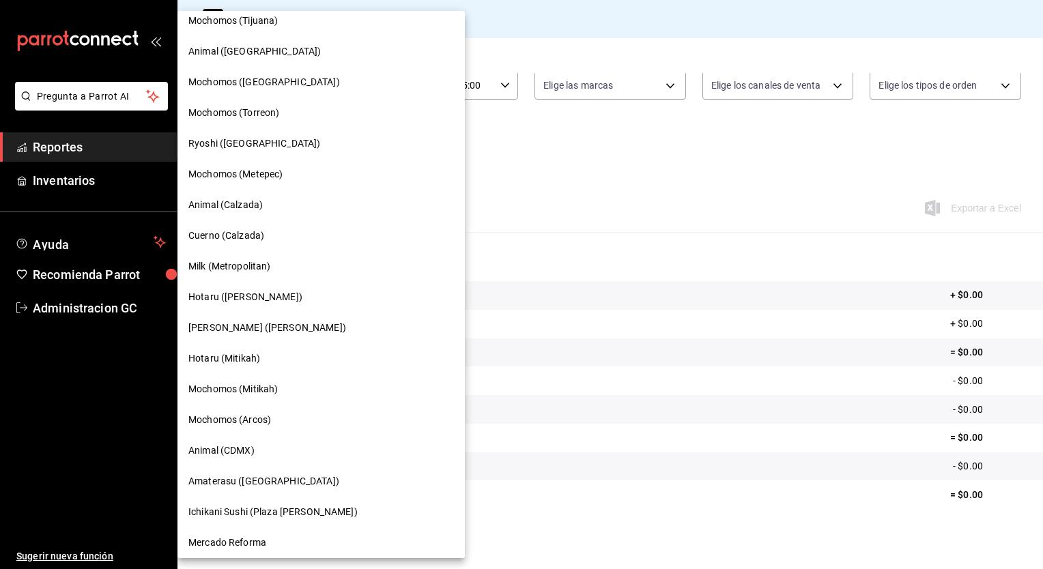
scroll to position [661, 0]
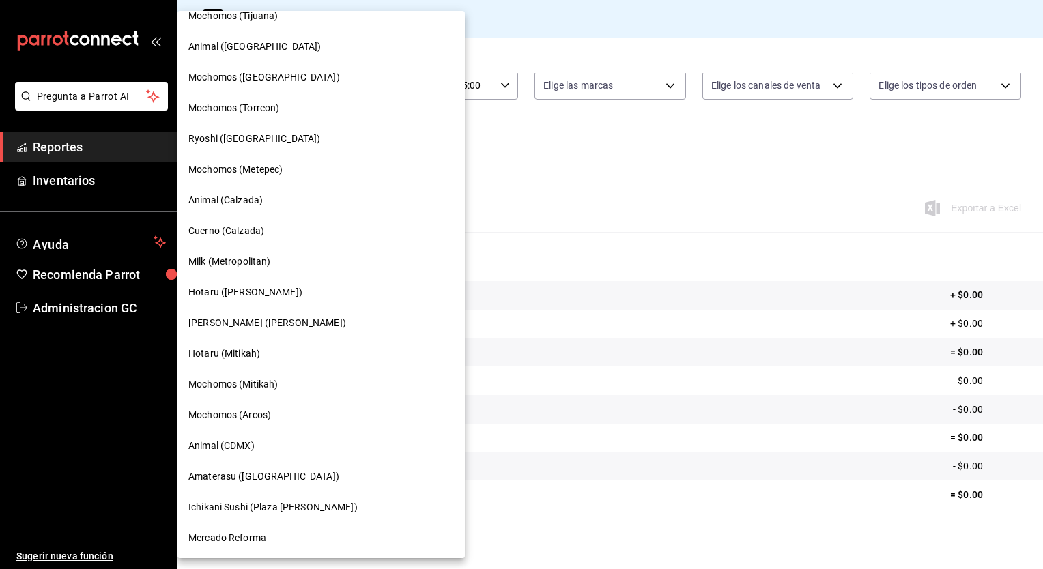
click at [259, 502] on span "Ichikani Sushi (Plaza Artz)" at bounding box center [272, 507] width 169 height 14
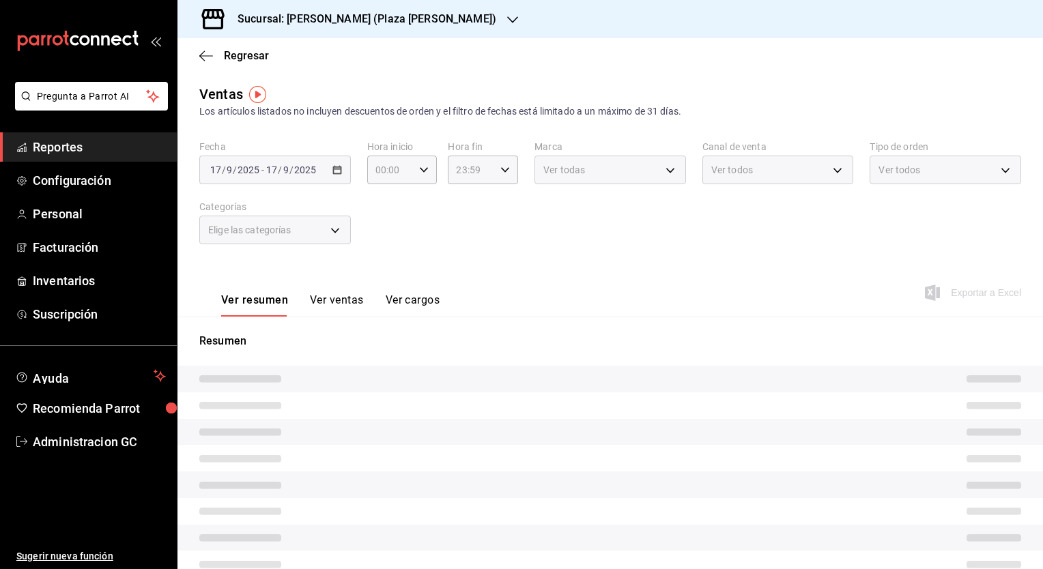
type input "05:00"
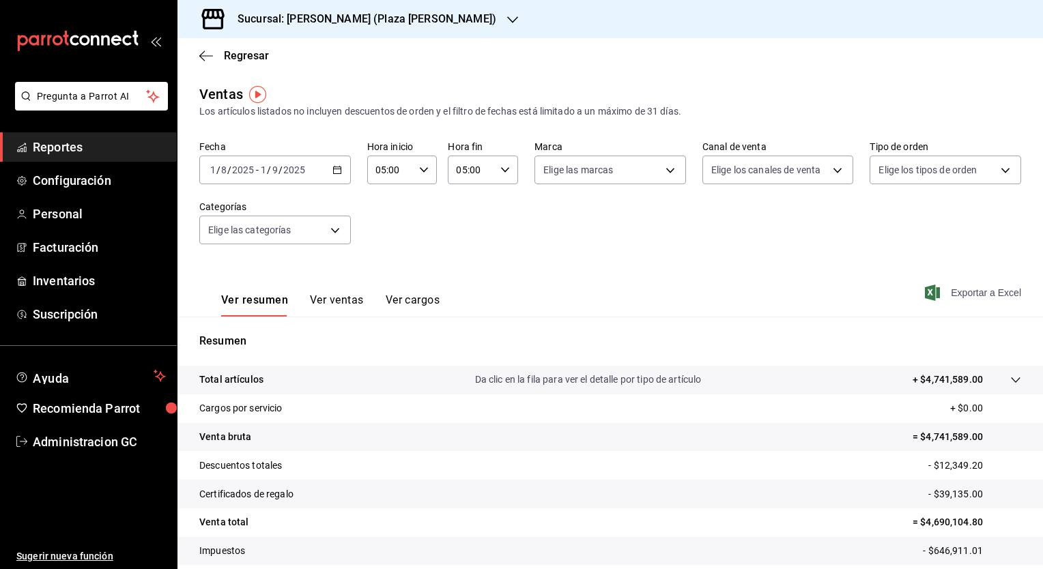
click at [925, 289] on icon "button" at bounding box center [932, 293] width 15 height 16
click at [286, 16] on h3 "Sucursal: Ichikani Sushi (Plaza Artz)" at bounding box center [362, 19] width 270 height 16
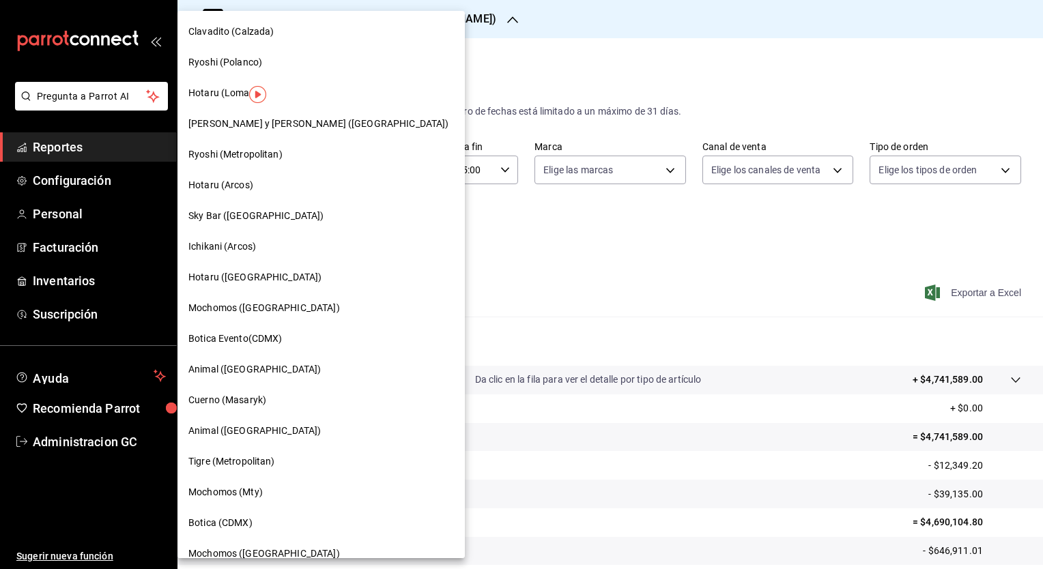
click at [238, 214] on span "Sky Bar (Metropolitan Center)" at bounding box center [256, 216] width 136 height 14
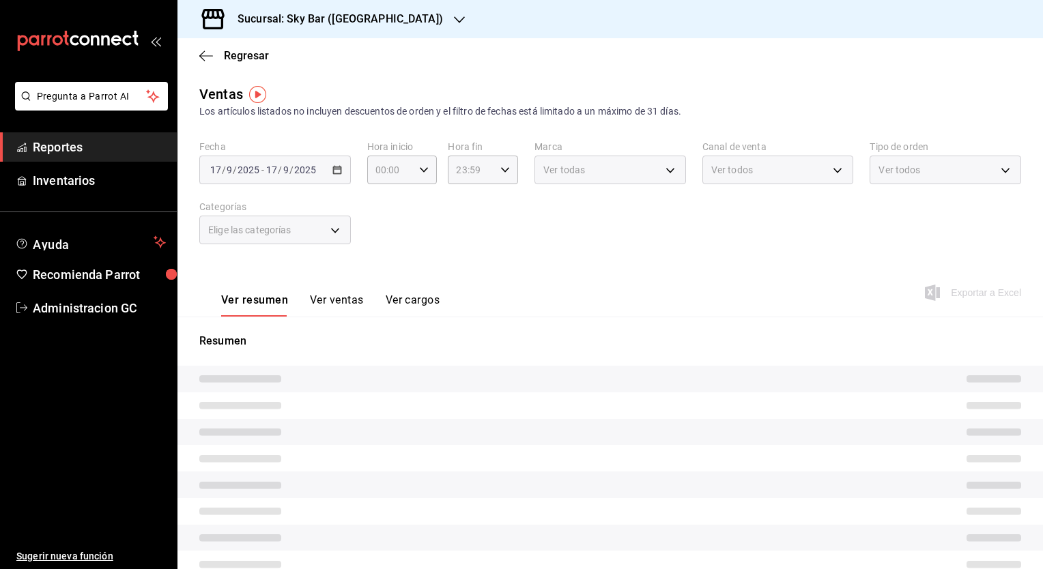
type input "05:00"
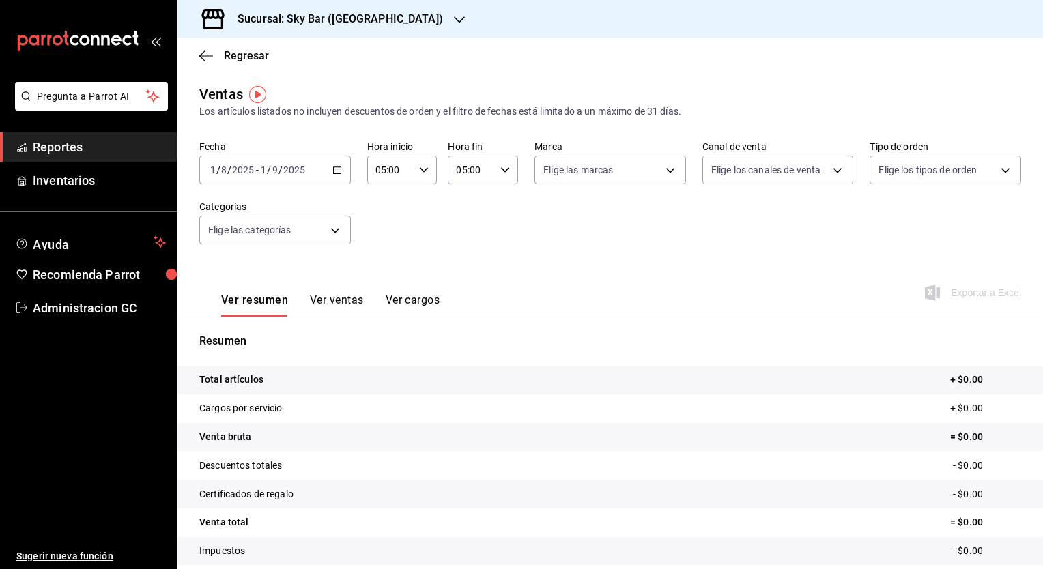
drag, startPoint x: 696, startPoint y: 277, endPoint x: 702, endPoint y: 272, distance: 7.7
click at [702, 272] on div "Ver resumen Ver ventas Ver cargos Exportar a Excel" at bounding box center [609, 289] width 865 height 56
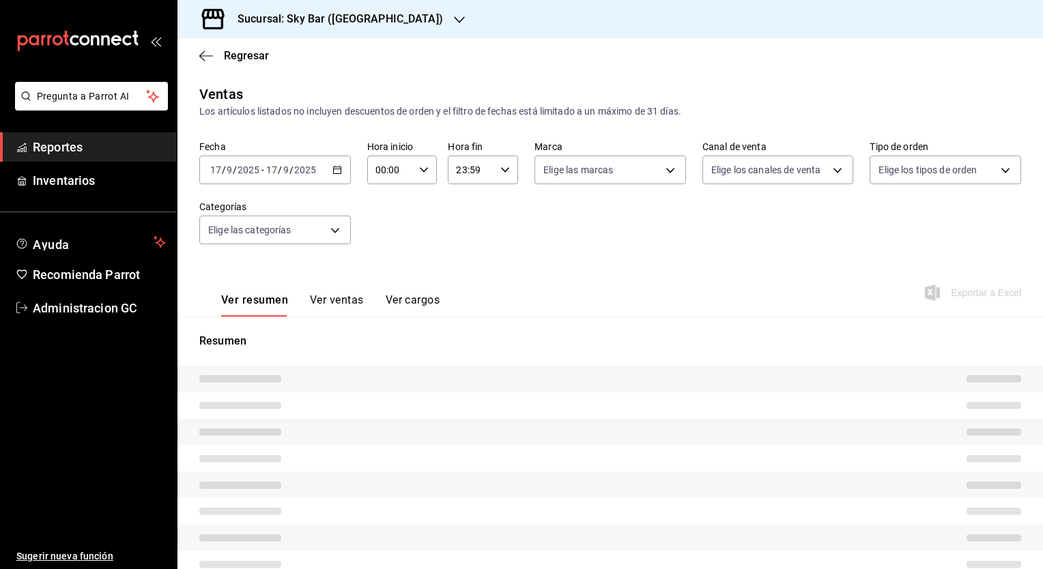
type input "05:00"
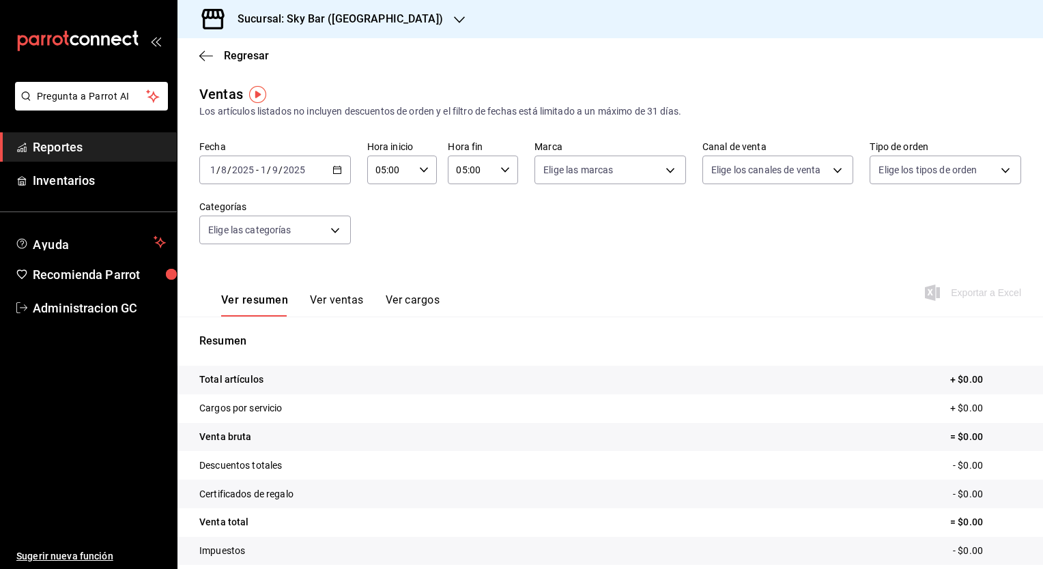
click at [467, 231] on div "Fecha [DATE] [DATE] - [DATE] [DATE] Hora inicio 05:00 Hora inicio Hora fin 05:0…" at bounding box center [610, 201] width 822 height 120
click at [689, 277] on div "Ver resumen Ver ventas Ver cargos Exportar a Excel" at bounding box center [609, 289] width 865 height 56
click at [687, 273] on div "Ver resumen Ver ventas Ver cargos Exportar a Excel" at bounding box center [609, 289] width 865 height 56
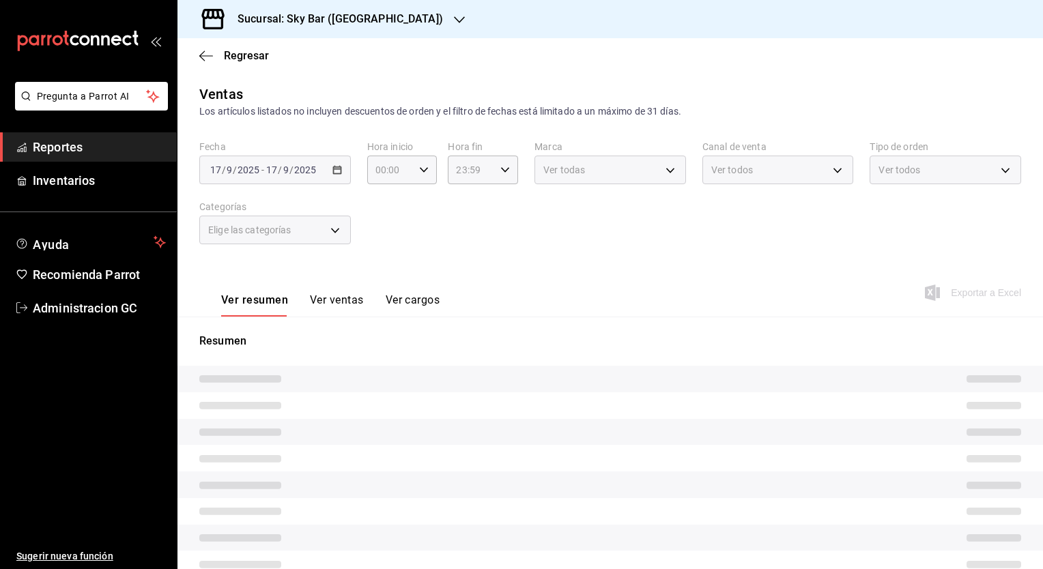
type input "05:00"
